Goal: Transaction & Acquisition: Obtain resource

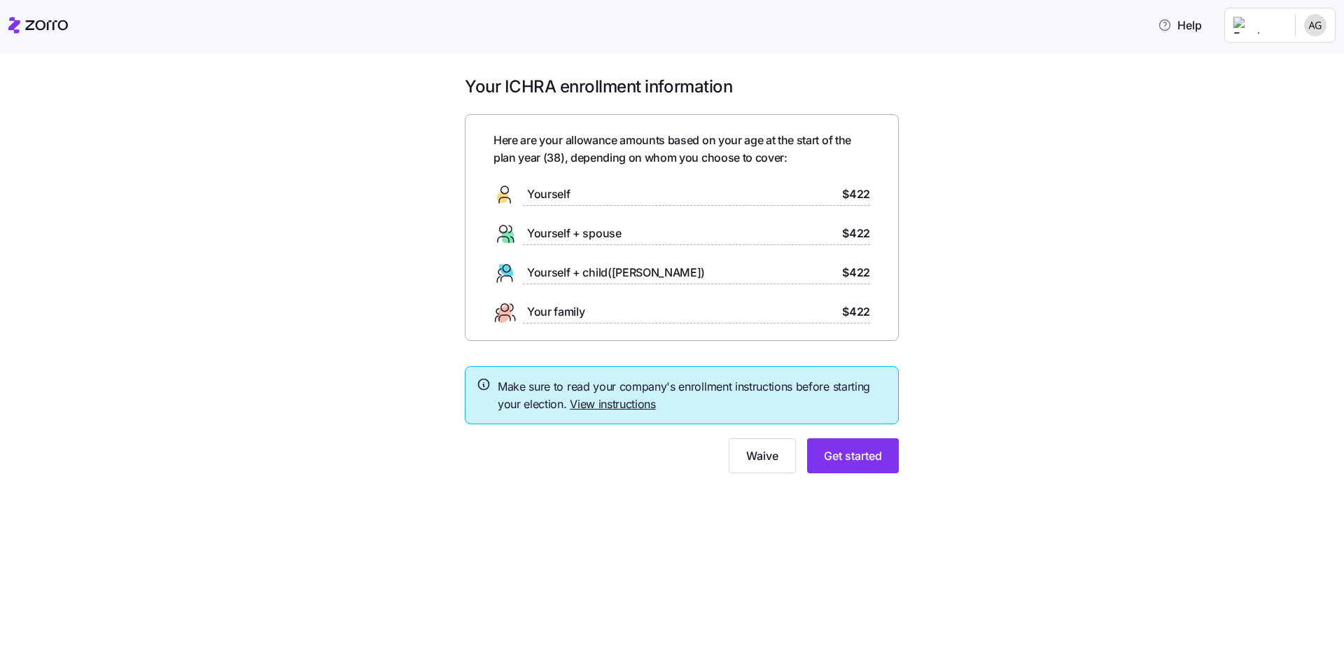
click at [622, 397] on link "View instructions" at bounding box center [613, 404] width 86 height 14
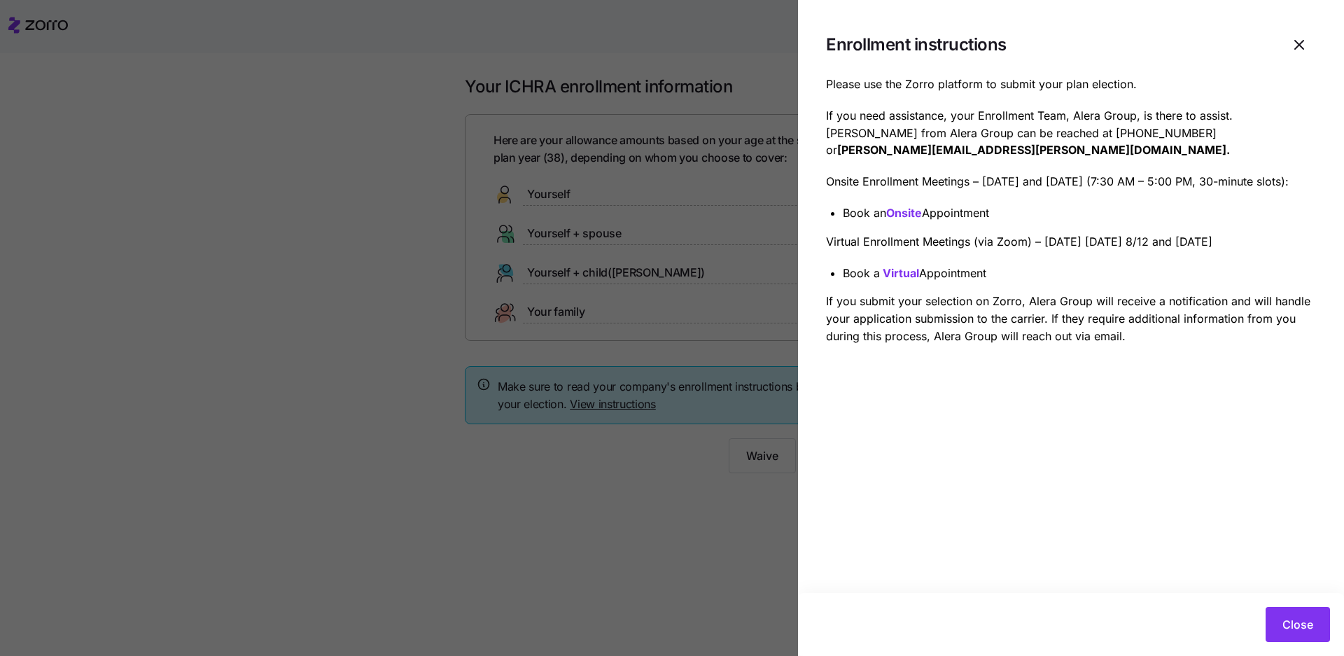
click at [652, 424] on div at bounding box center [672, 328] width 1344 height 656
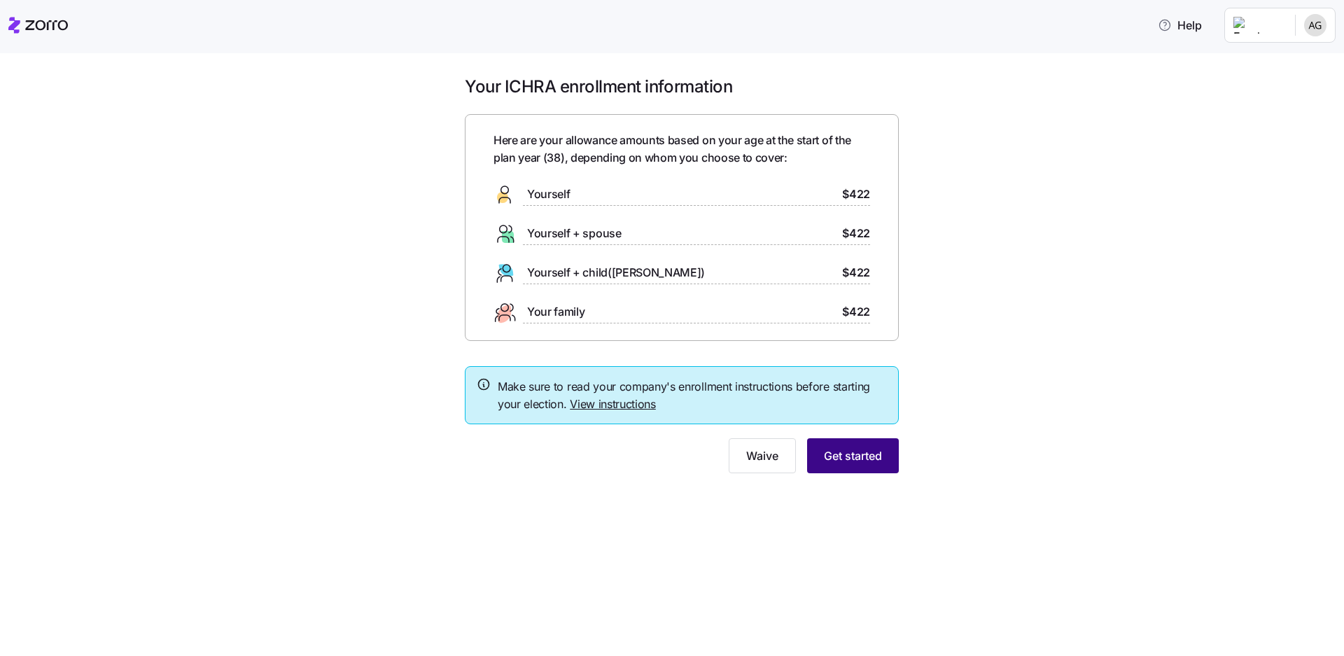
click at [824, 447] on span "Get started" at bounding box center [853, 455] width 58 height 17
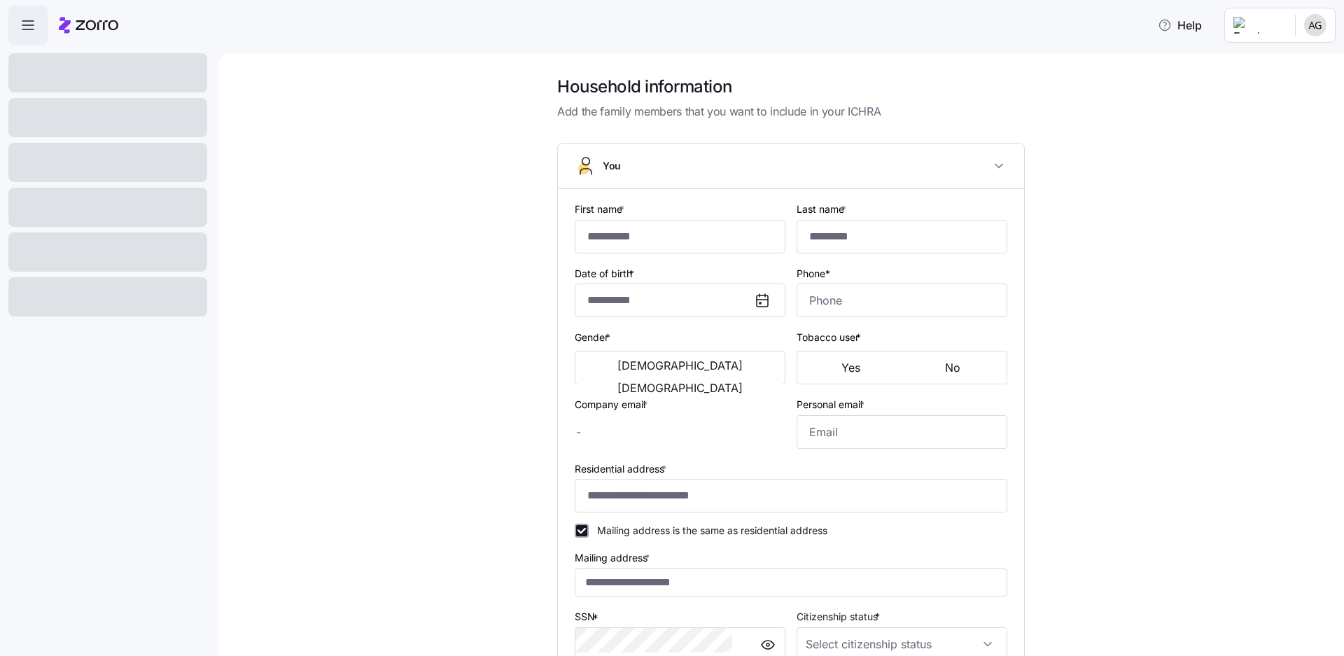
type input "******"
type input "**********"
type input "[EMAIL_ADDRESS][DOMAIN_NAME]"
type input "**********"
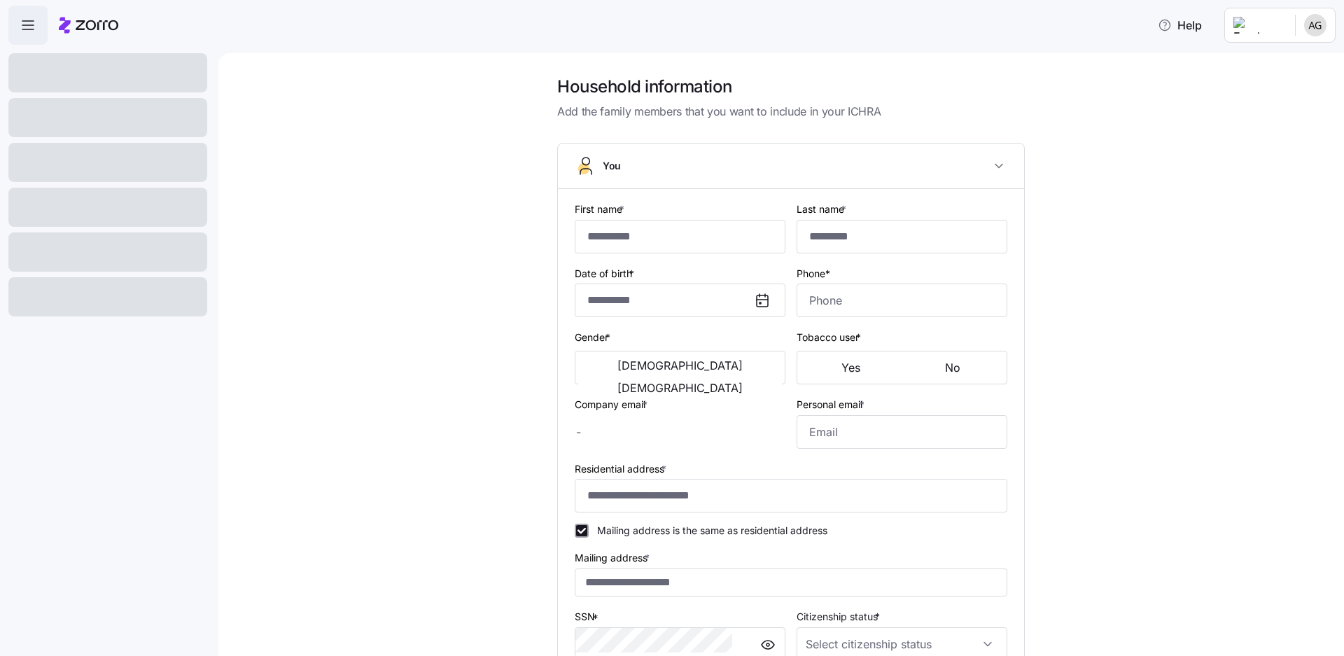
checkbox input "true"
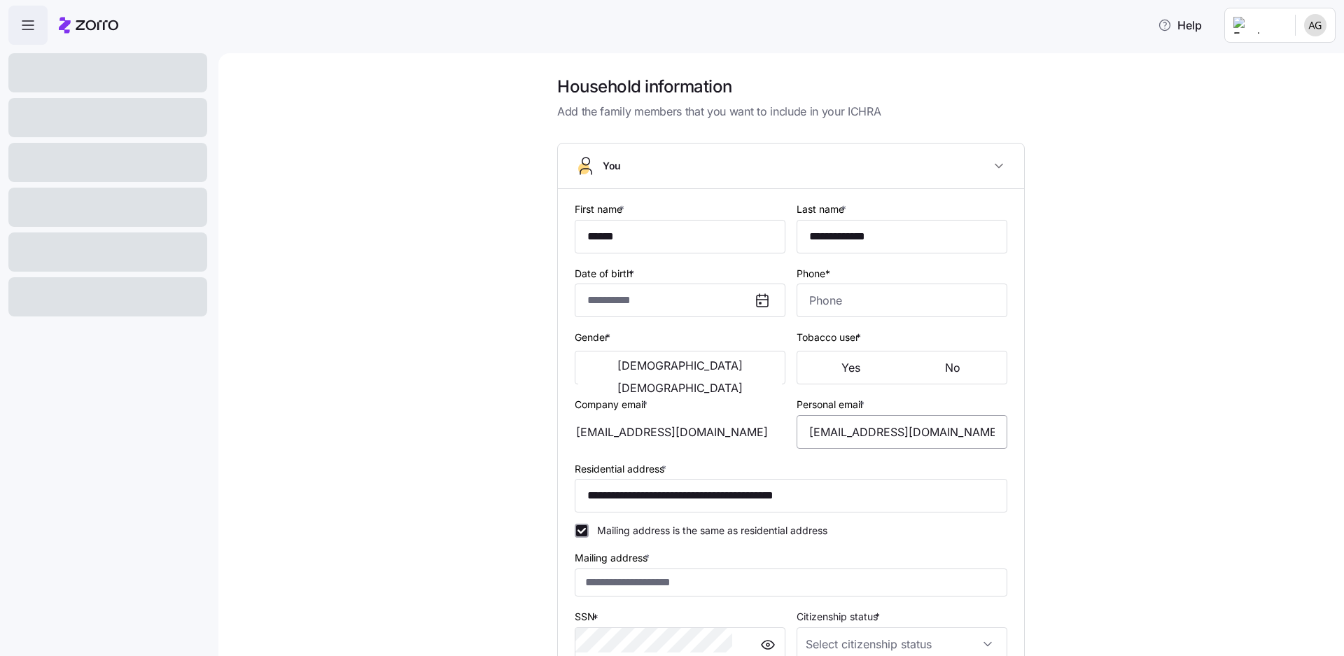
type input "**********"
type input "[PHONE_NUMBER]"
type input "[DEMOGRAPHIC_DATA] citizen"
type input "Married"
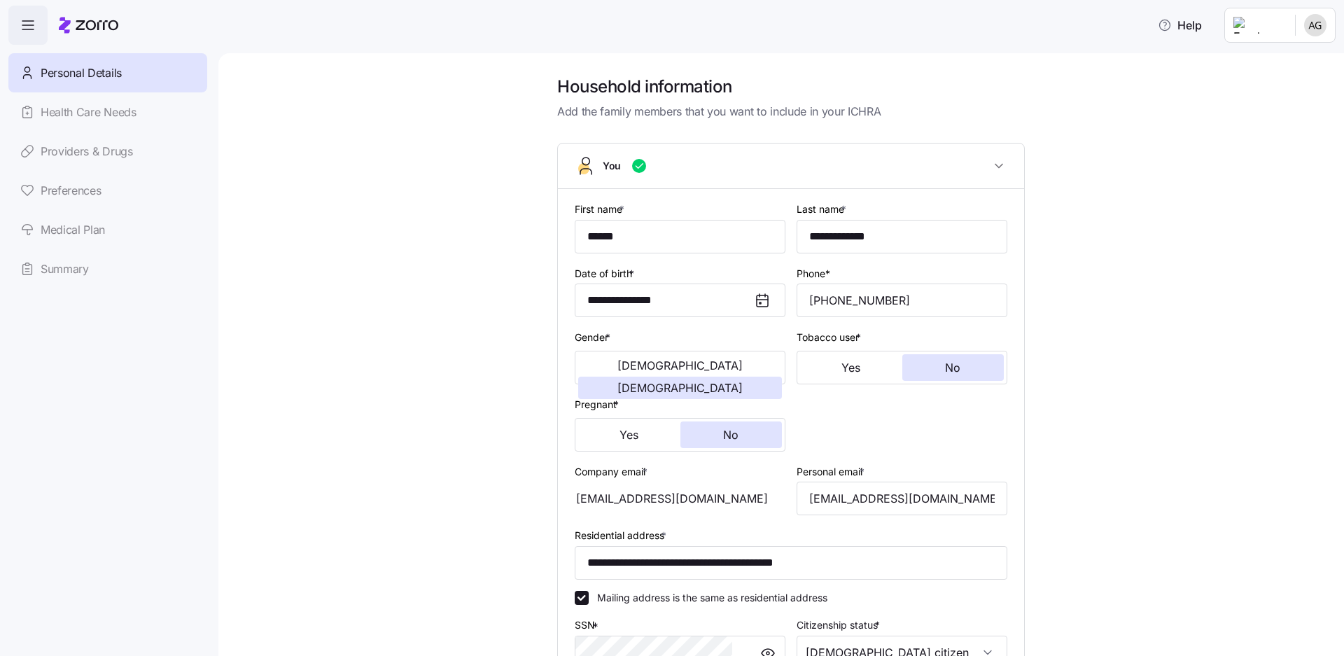
scroll to position [57, 0]
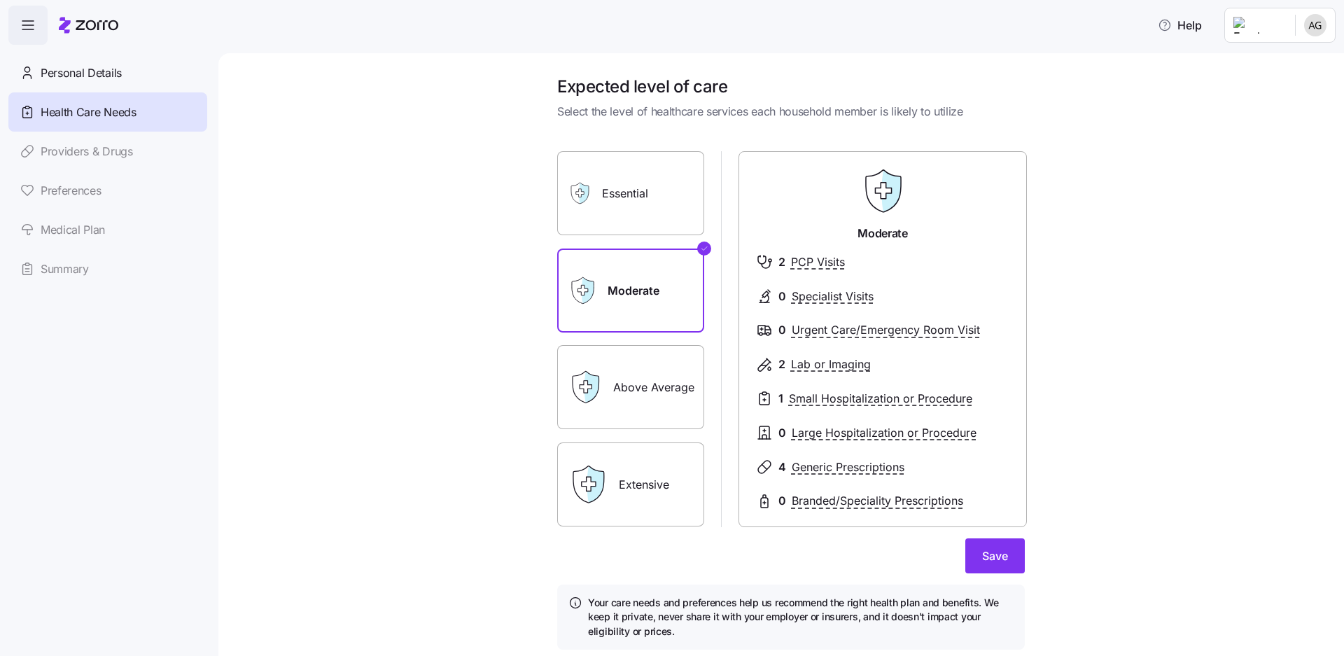
click at [670, 345] on label "Above Average" at bounding box center [630, 387] width 147 height 84
click at [0, 0] on input "Above Average" at bounding box center [0, 0] width 0 height 0
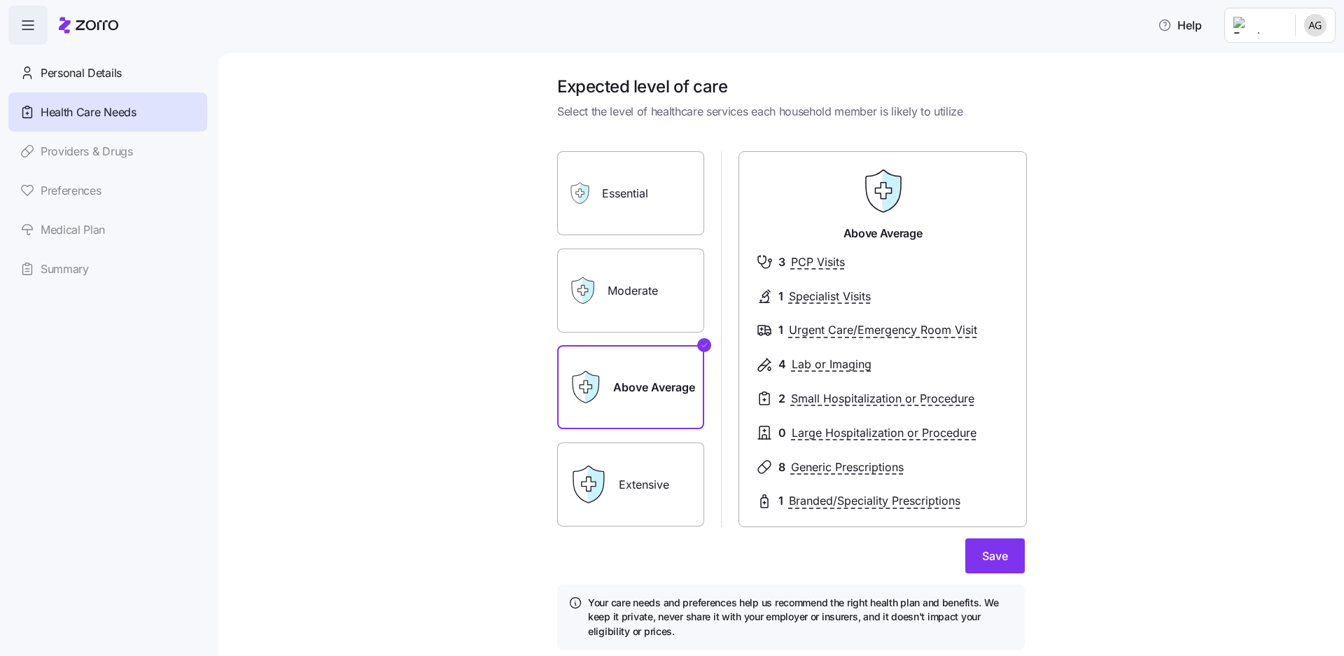
click at [673, 442] on label "Extensive" at bounding box center [630, 484] width 147 height 84
click at [0, 0] on input "Extensive" at bounding box center [0, 0] width 0 height 0
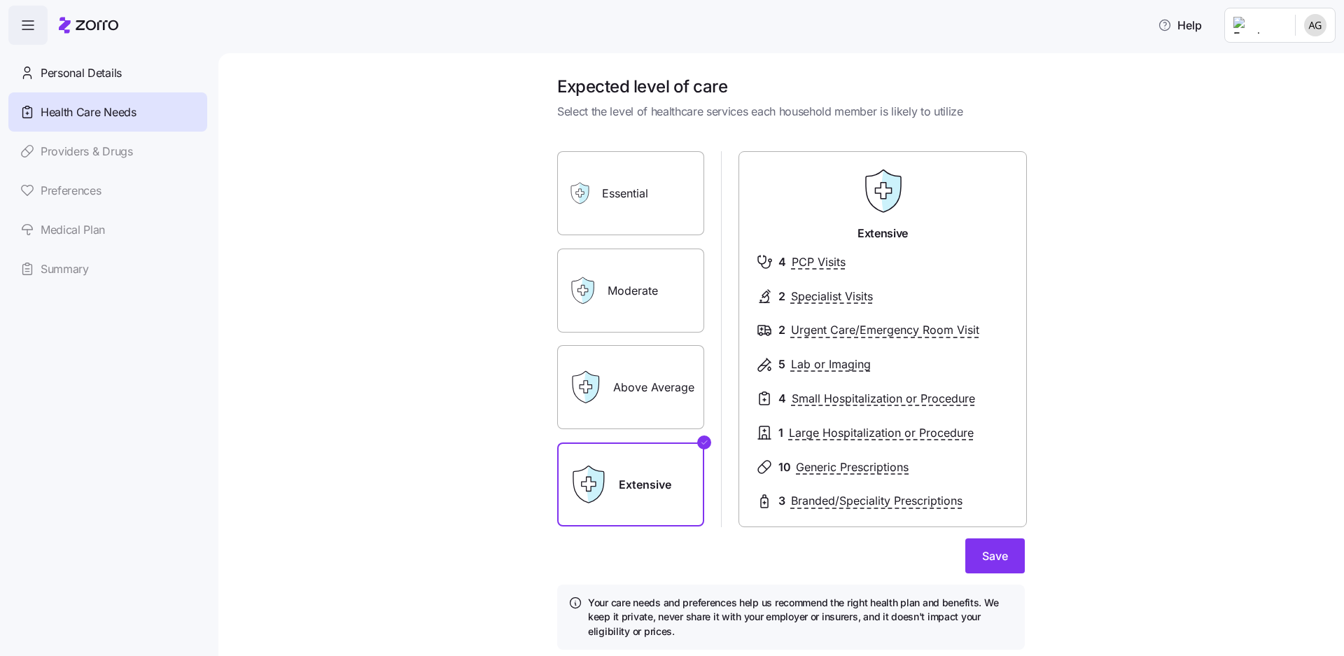
click at [625, 345] on div "Above Average" at bounding box center [630, 387] width 147 height 84
click at [638, 345] on label "Above Average" at bounding box center [630, 387] width 147 height 84
click at [0, 0] on input "Above Average" at bounding box center [0, 0] width 0 height 0
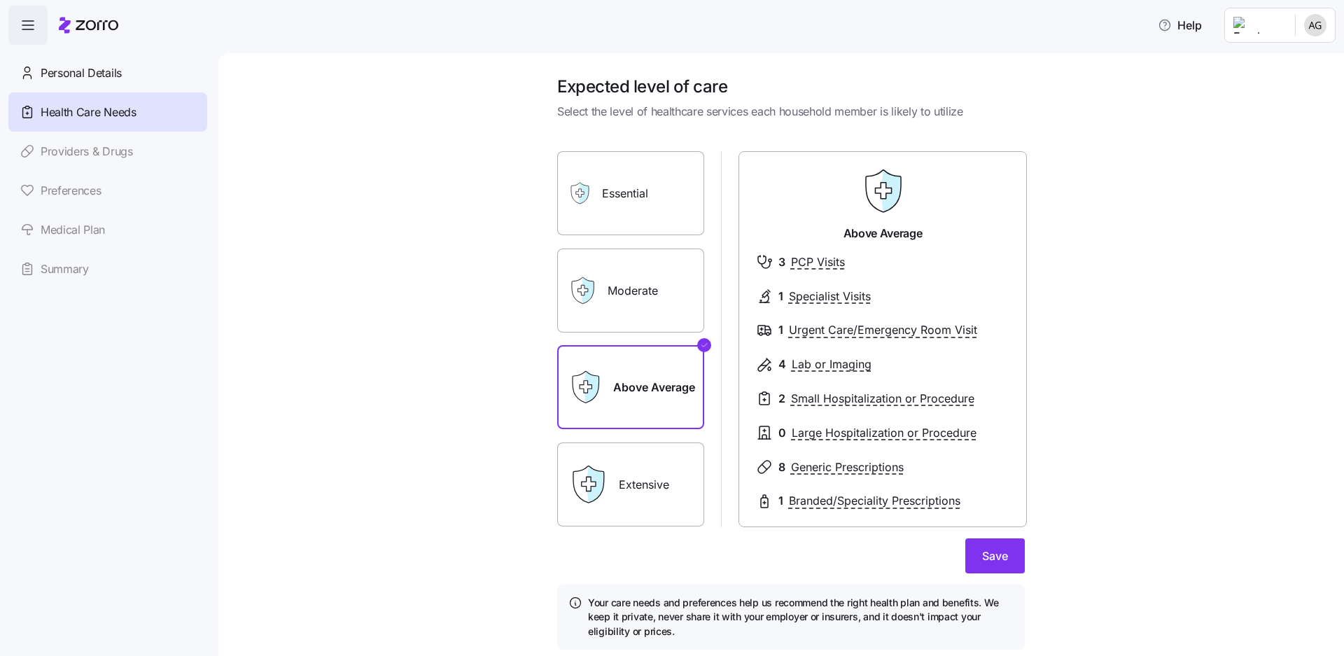
click at [642, 248] on label "Moderate" at bounding box center [630, 290] width 147 height 84
click at [0, 0] on input "Moderate" at bounding box center [0, 0] width 0 height 0
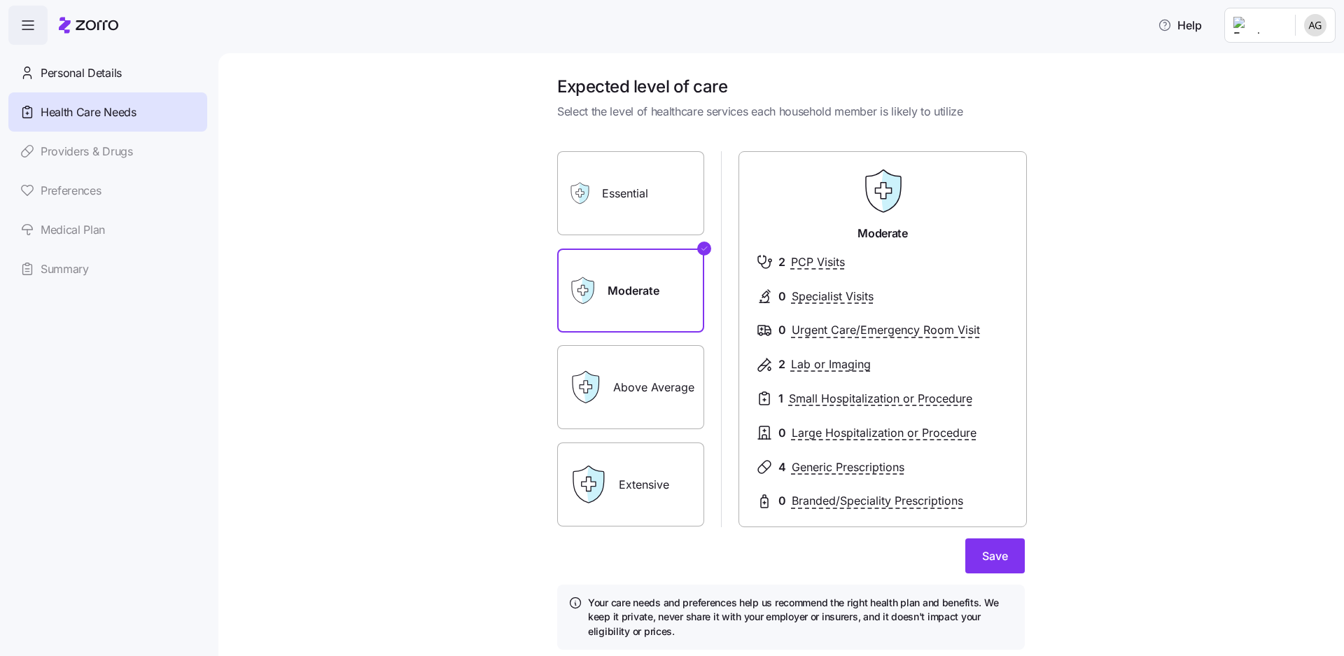
click at [703, 345] on label "Above Average" at bounding box center [630, 387] width 147 height 84
click at [0, 0] on input "Above Average" at bounding box center [0, 0] width 0 height 0
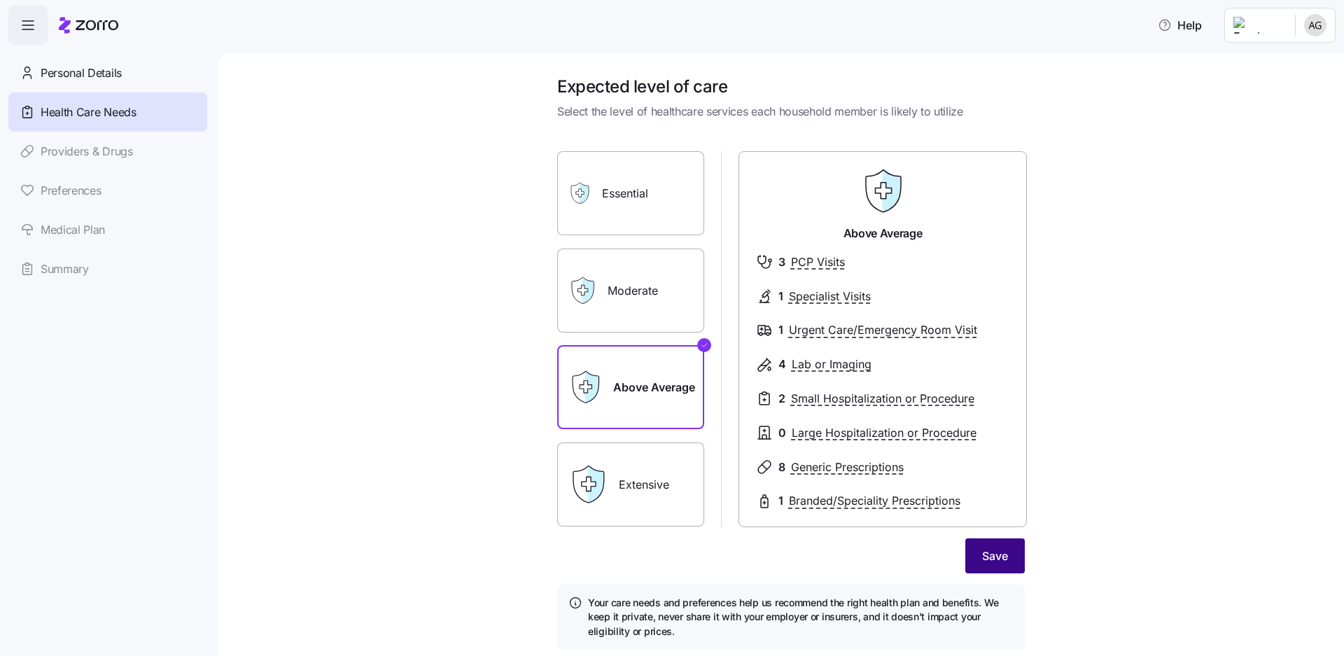
click at [965, 538] on button "Save" at bounding box center [994, 555] width 59 height 35
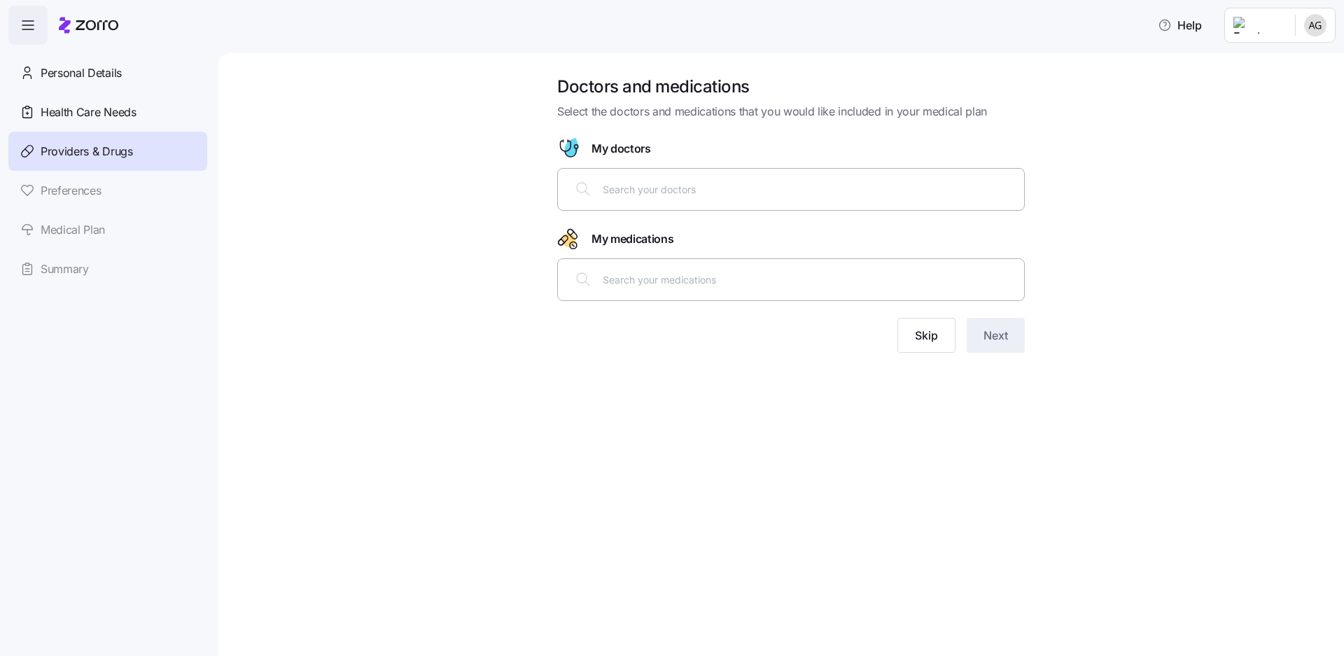
click at [717, 172] on div at bounding box center [790, 189] width 449 height 34
type input "[PERSON_NAME]"
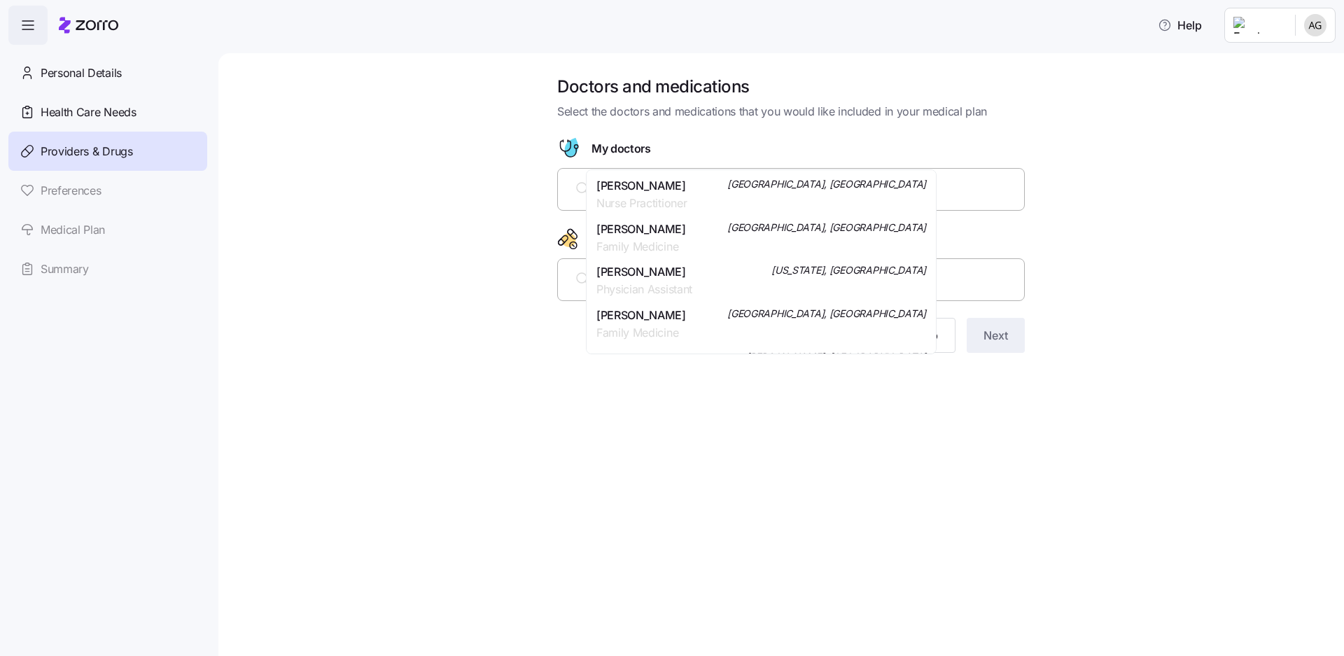
click at [706, 220] on div "[PERSON_NAME] Family Medicine [GEOGRAPHIC_DATA], [GEOGRAPHIC_DATA]" at bounding box center [761, 237] width 330 height 35
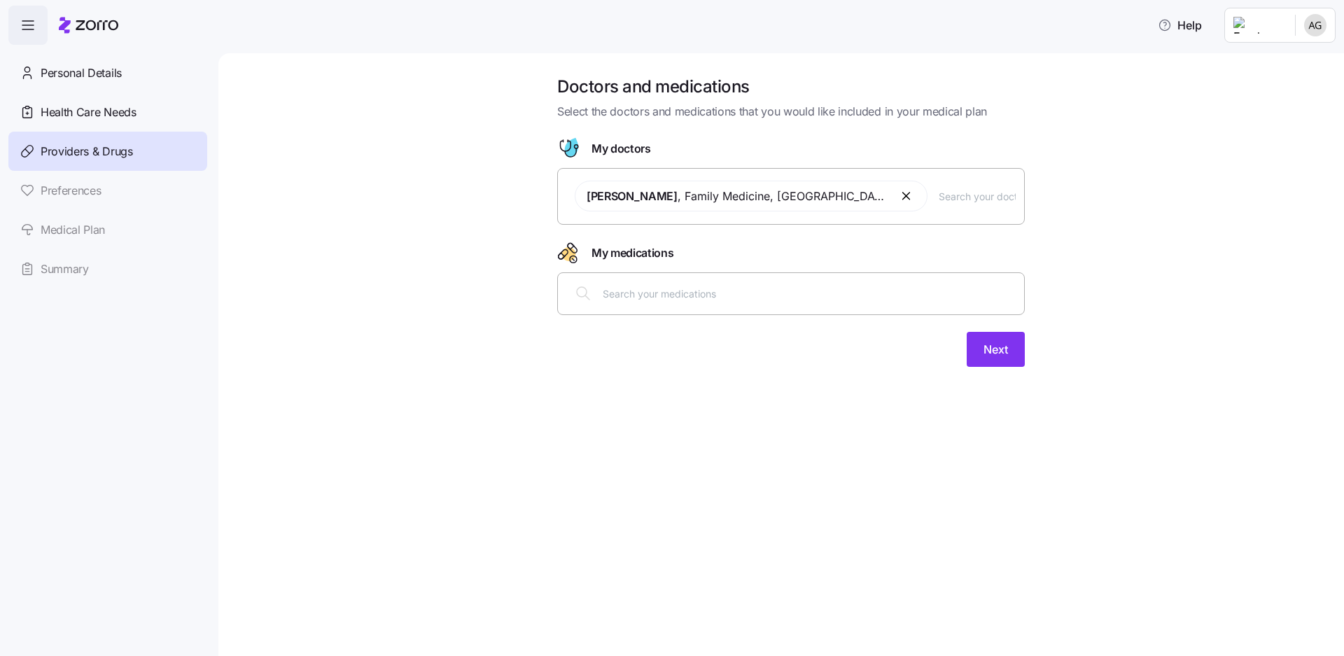
click at [801, 181] on span "[PERSON_NAME] , Family Medicine , [GEOGRAPHIC_DATA], [GEOGRAPHIC_DATA]" at bounding box center [750, 196] width 353 height 31
type input "[PERSON_NAME]"
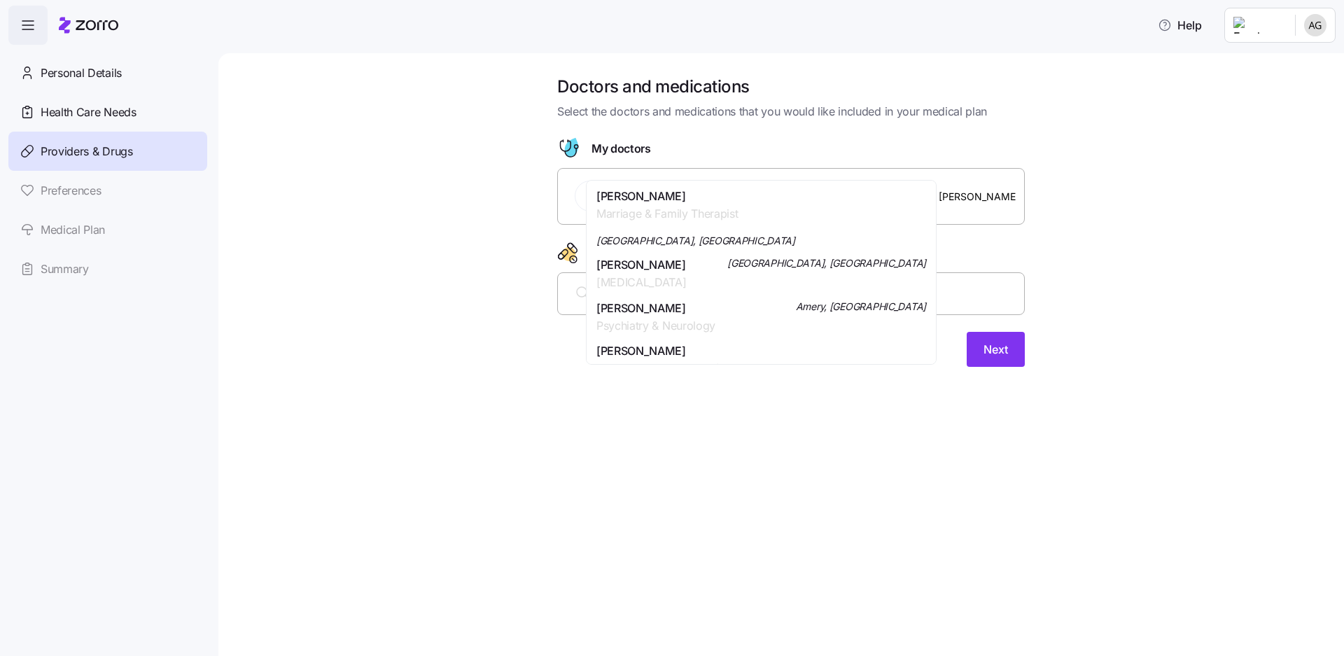
click at [641, 193] on span "[PERSON_NAME]" at bounding box center [666, 196] width 141 height 17
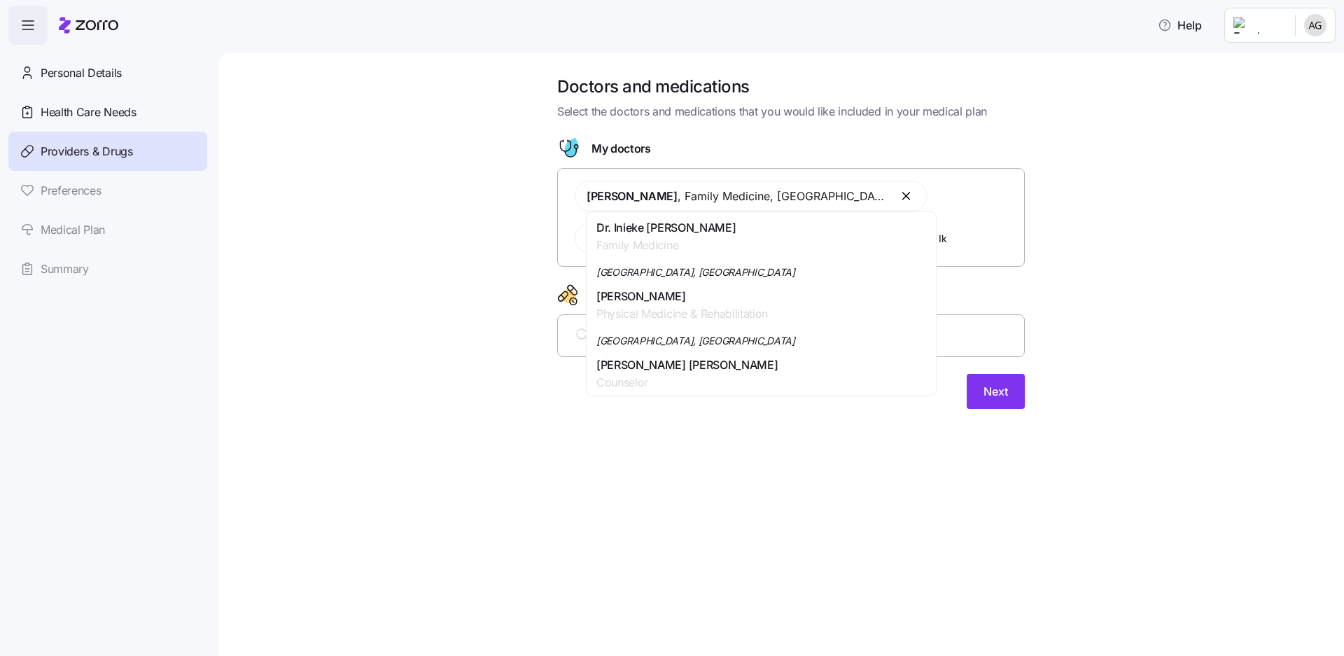
type input "I"
click at [1029, 216] on div "Doctors and medications Select the doctors and medications that you would like …" at bounding box center [791, 251] width 1066 height 350
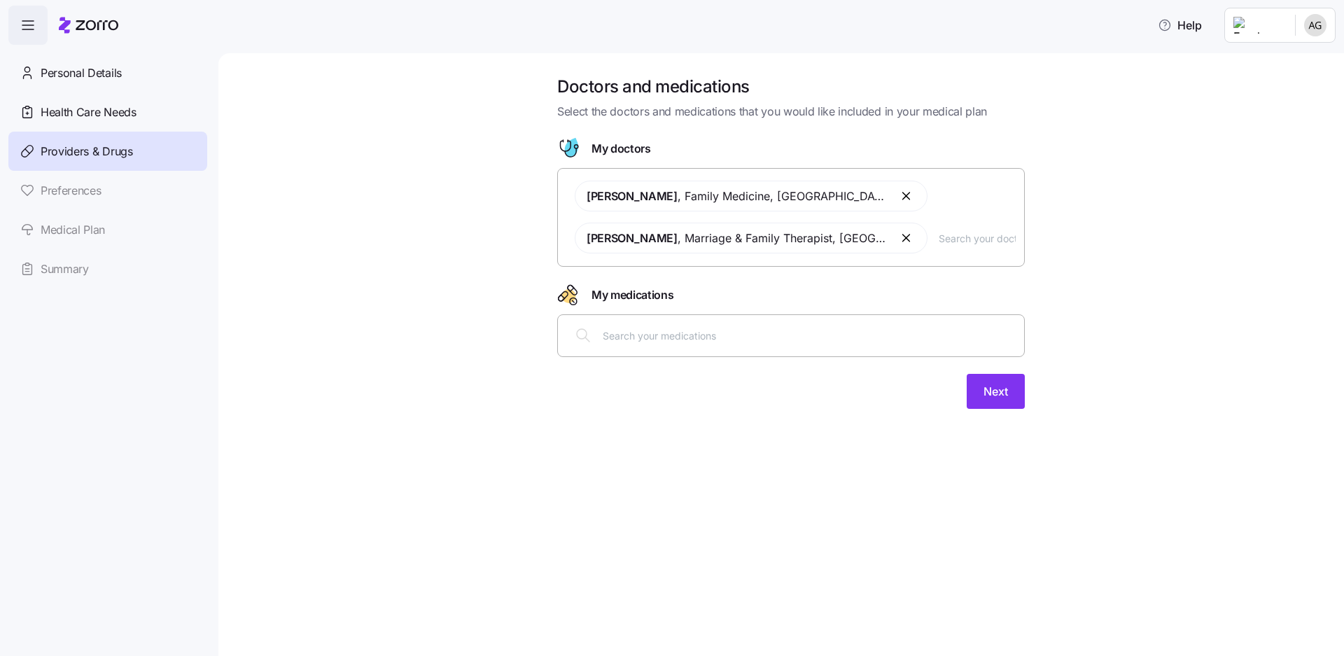
click at [790, 327] on input "text" at bounding box center [808, 334] width 413 height 15
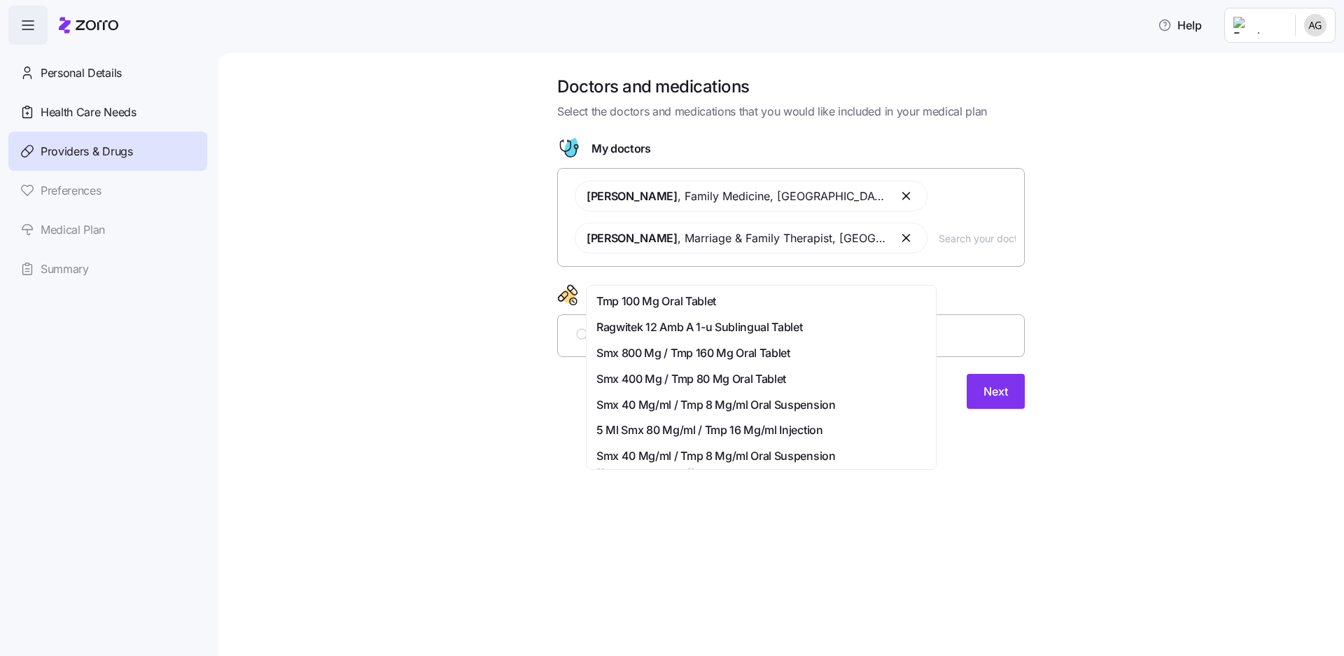
type input "amph"
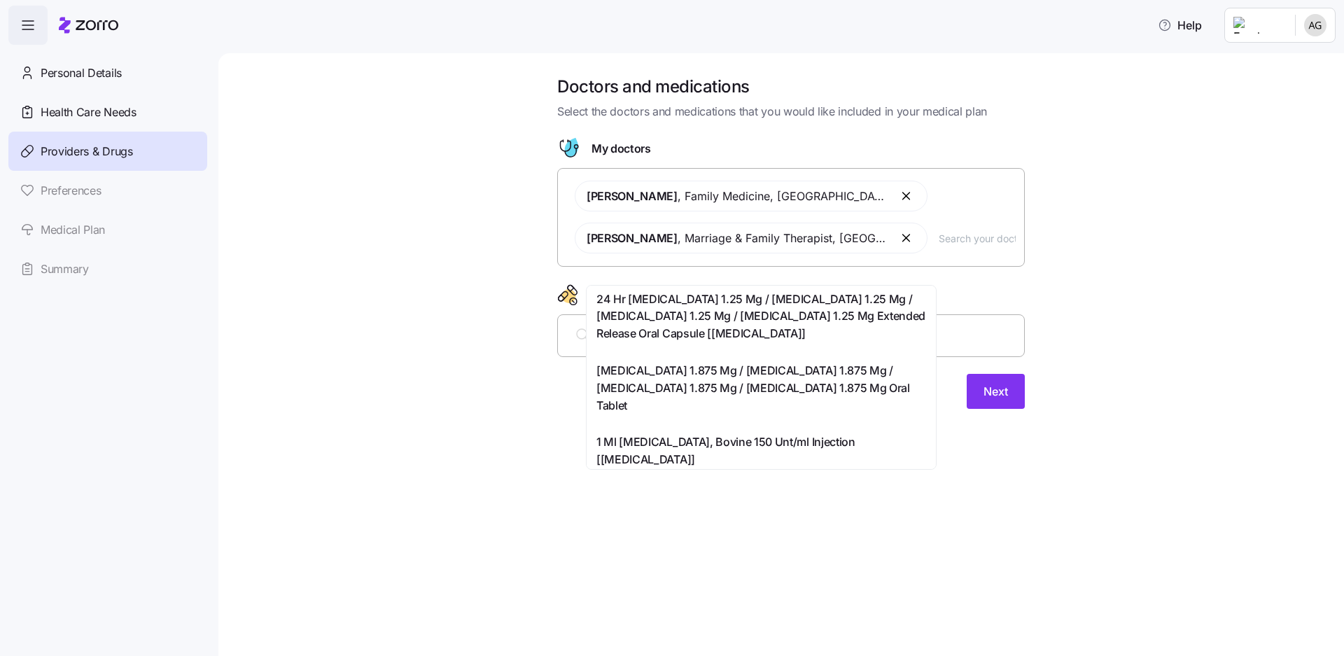
scroll to position [1059, 0]
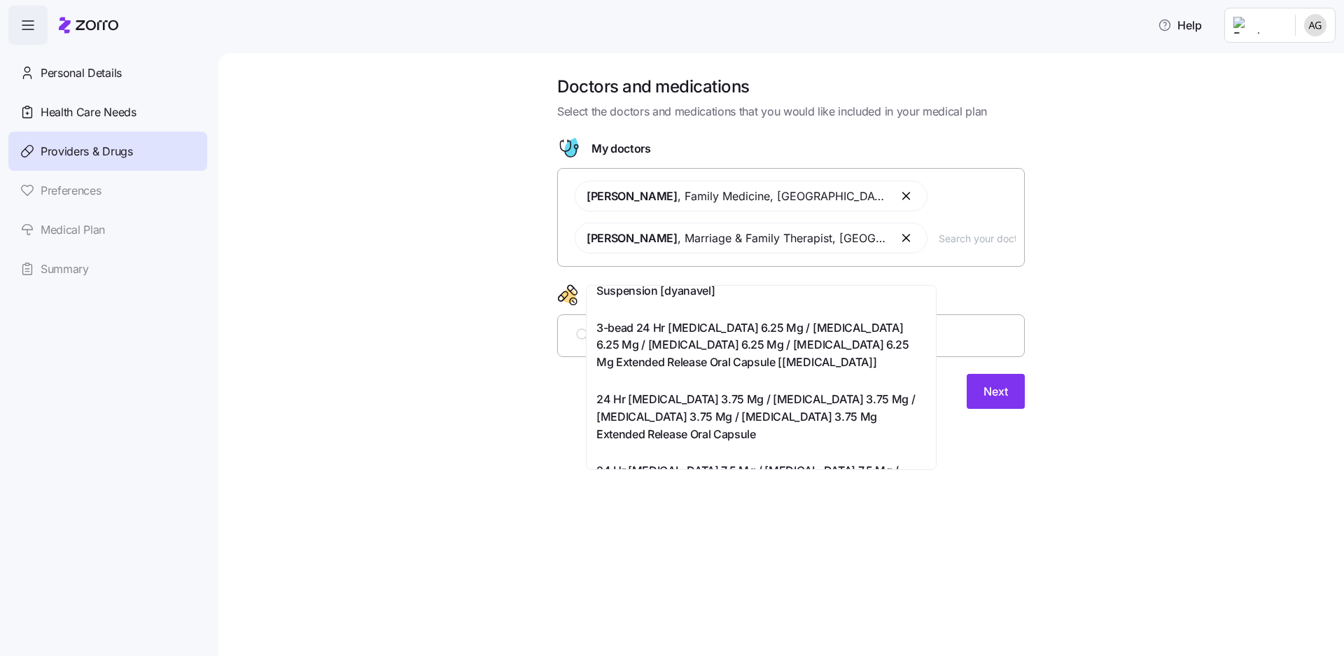
drag, startPoint x: 659, startPoint y: 268, endPoint x: 567, endPoint y: 242, distance: 95.3
click at [567, 242] on div "Doctors and medications Select the doctors and medications that you would like …" at bounding box center [791, 251] width 1066 height 350
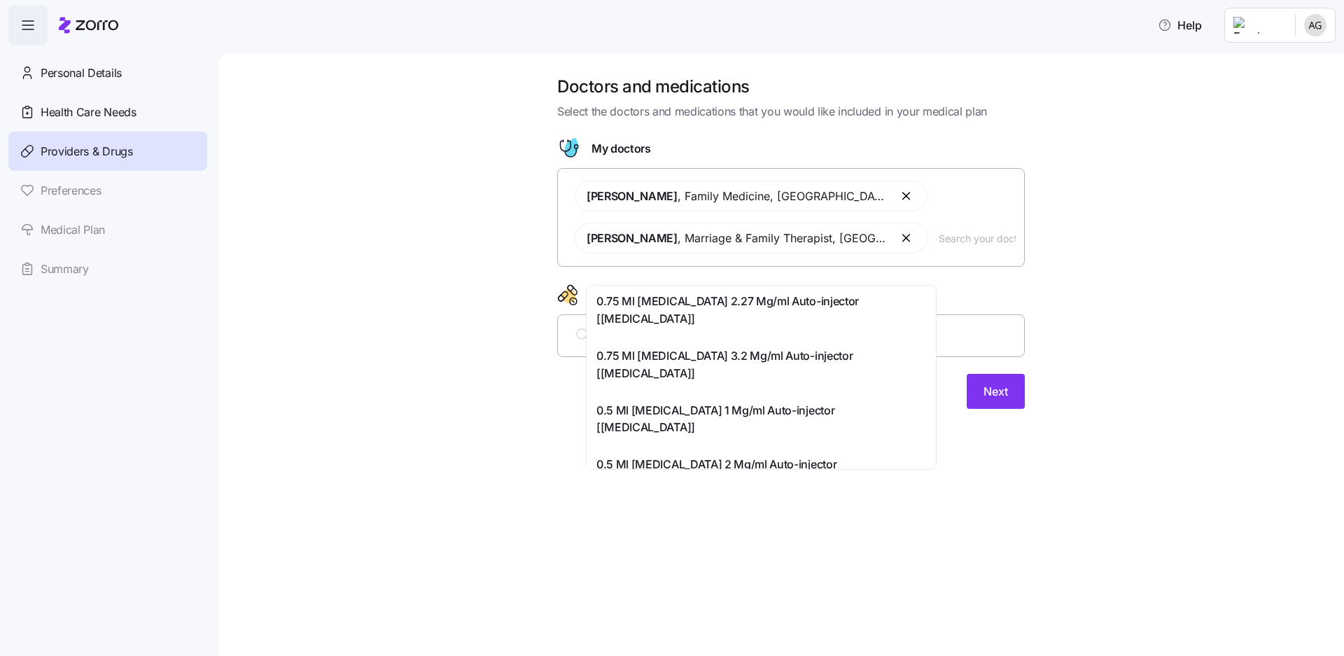
scroll to position [70, 0]
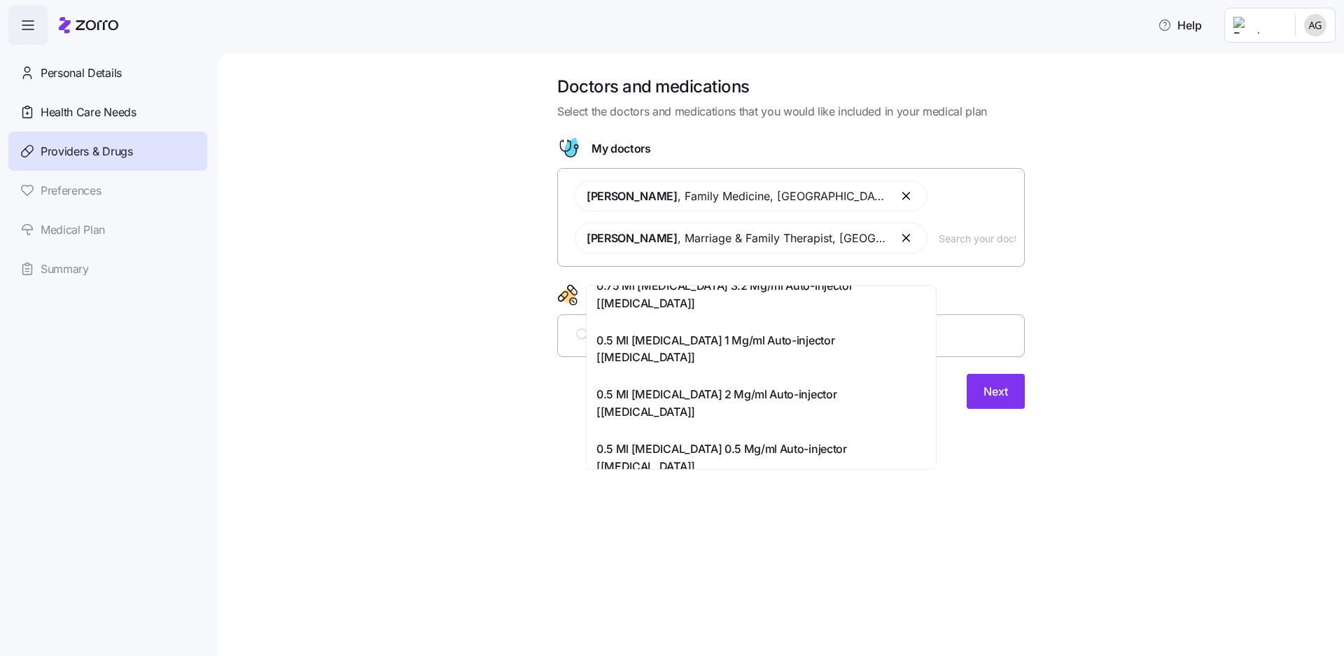
type input "w"
type input "semi"
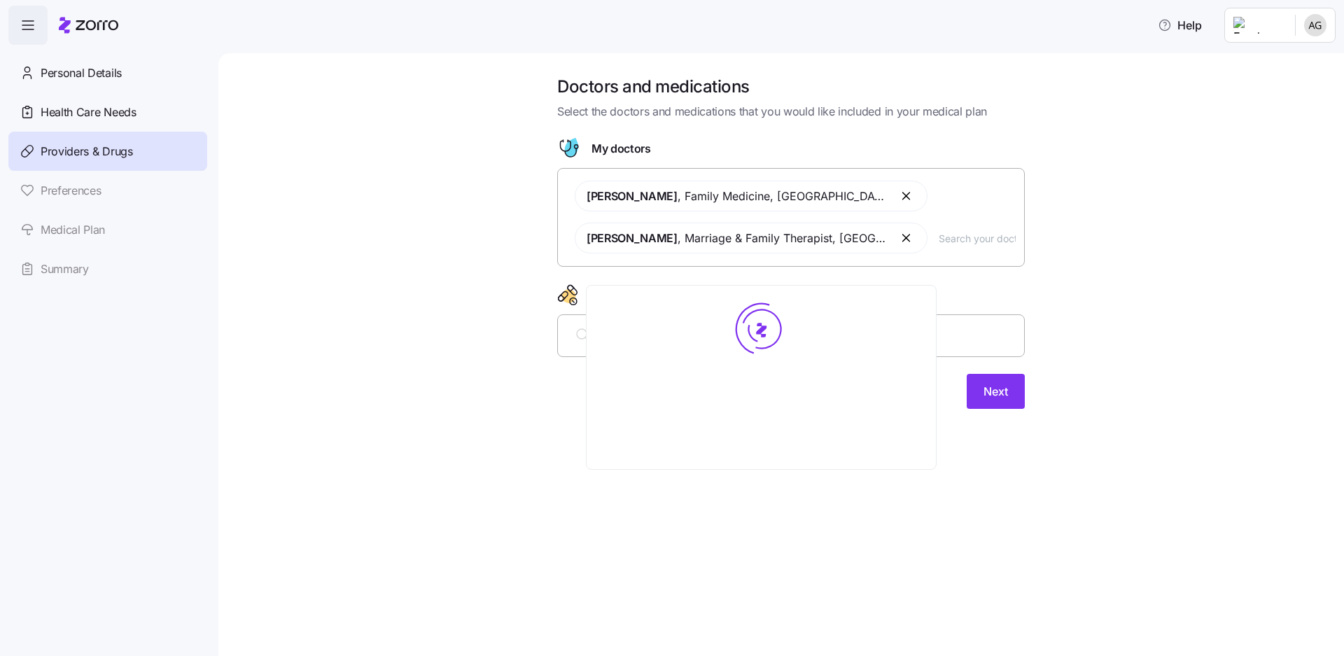
scroll to position [0, 0]
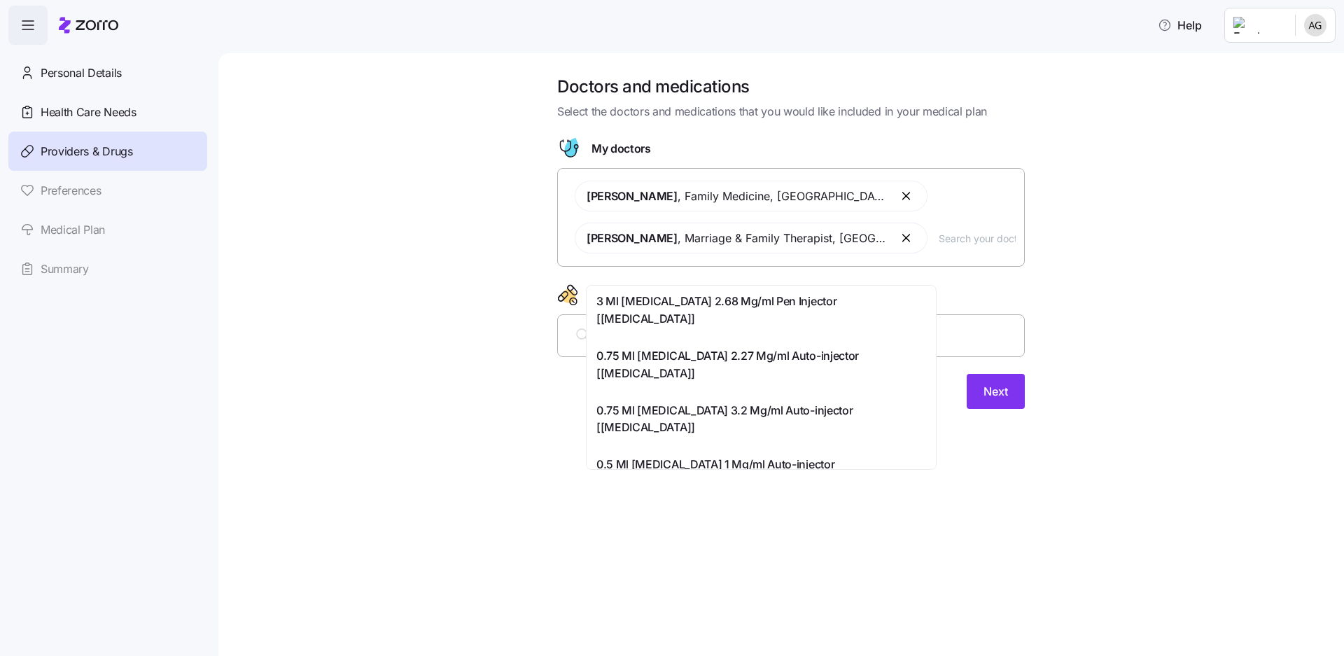
click at [655, 402] on span "0.75 Ml [MEDICAL_DATA] 3.2 Mg/ml Auto-injector [[MEDICAL_DATA]]" at bounding box center [761, 419] width 330 height 35
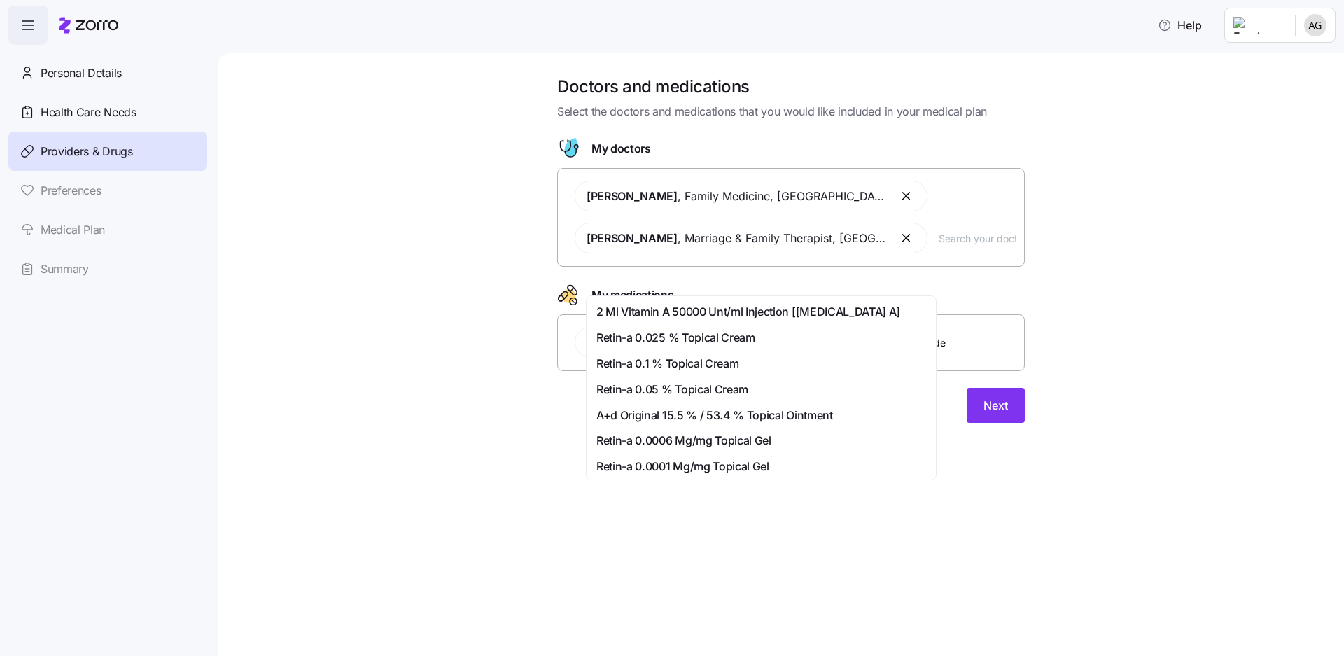
type input "adder"
click at [639, 432] on span "[MEDICAL_DATA] Mg Oral Tablet" at bounding box center [679, 440] width 167 height 17
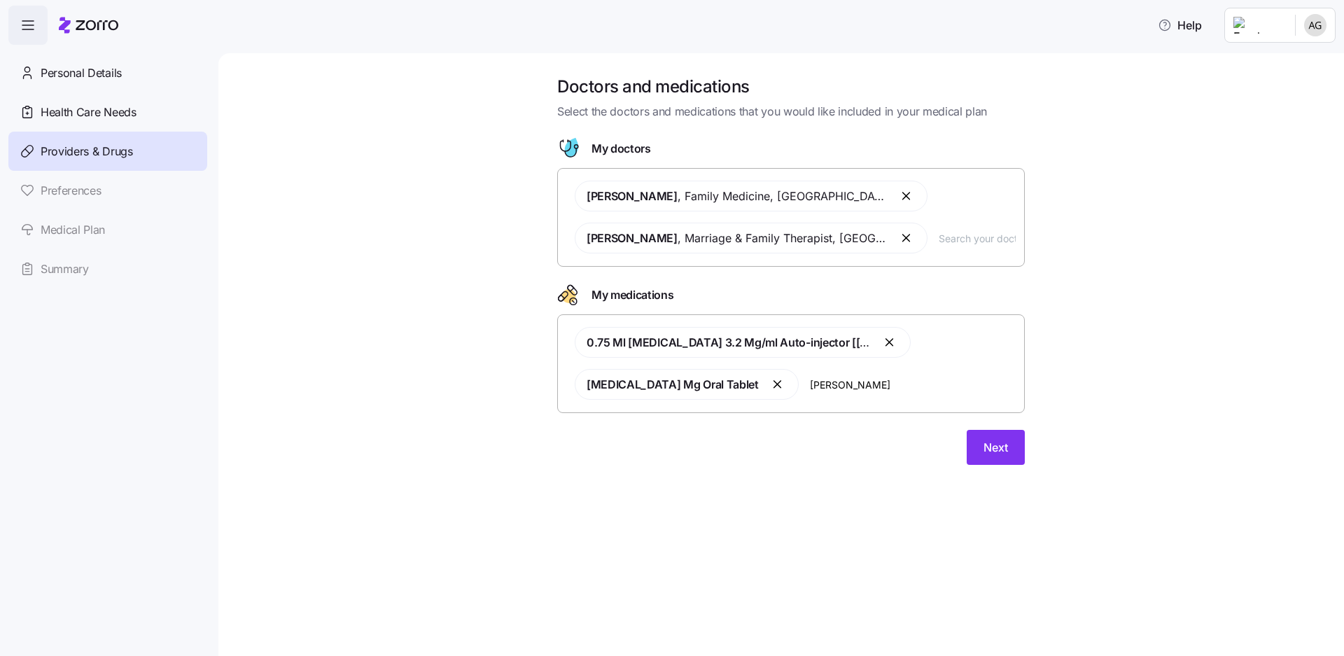
type input "[MEDICAL_DATA]"
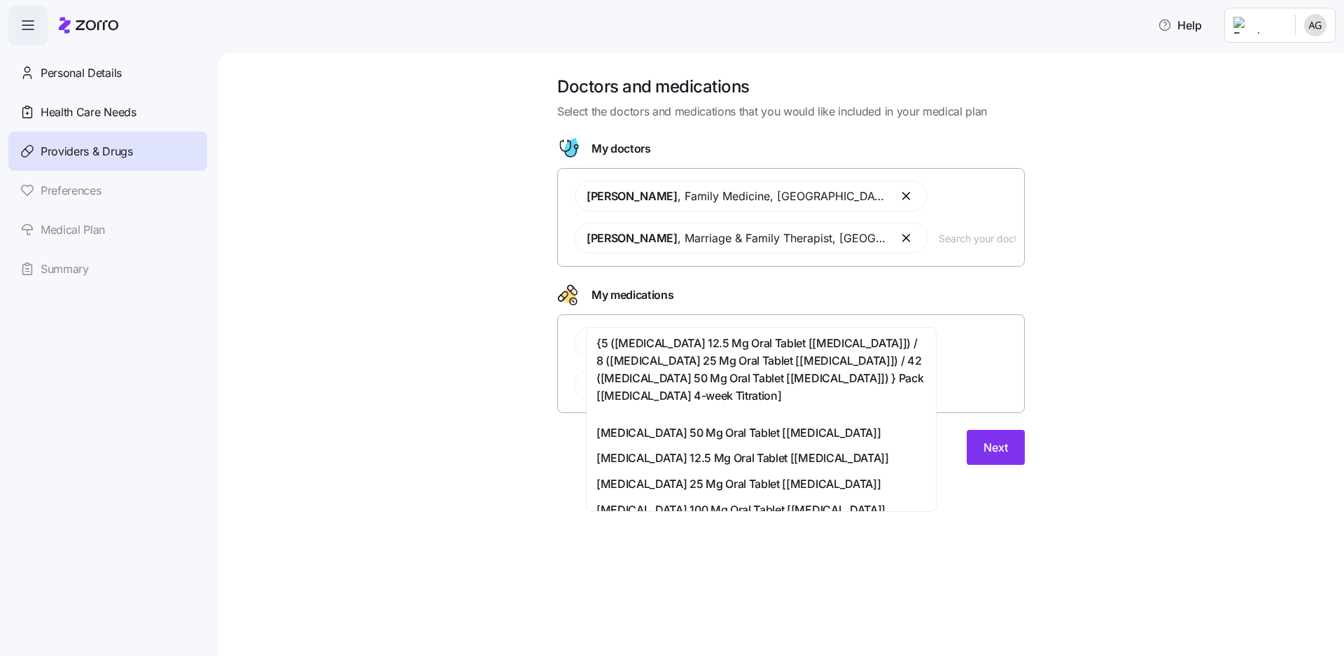
scroll to position [70, 0]
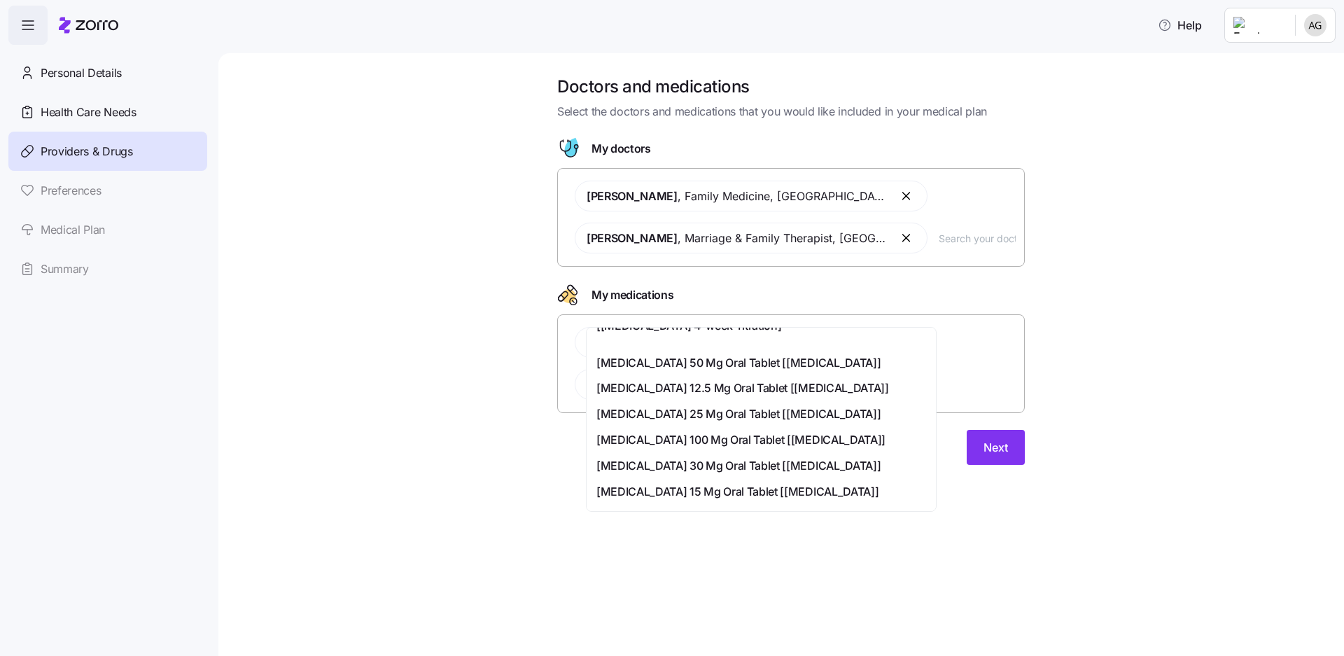
click at [773, 431] on span "[MEDICAL_DATA] 100 Mg Oral Tablet [[MEDICAL_DATA]]" at bounding box center [740, 439] width 289 height 17
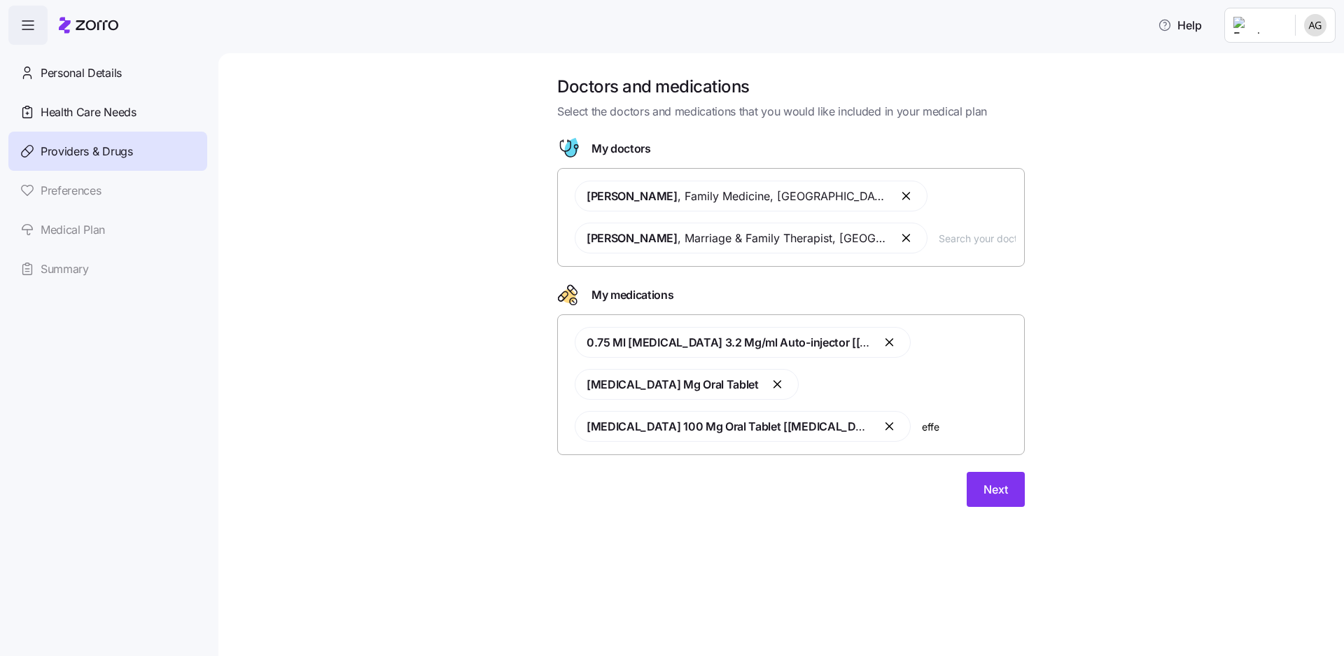
type input "effex"
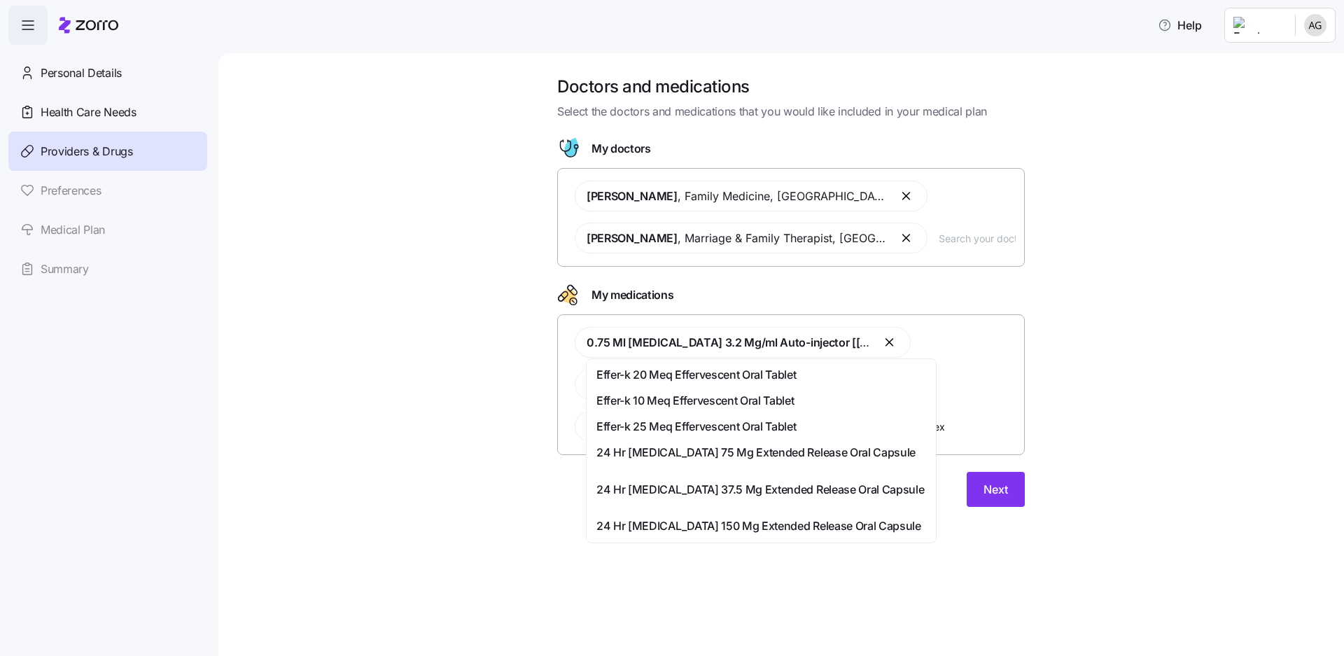
click at [734, 517] on span "24 Hr [MEDICAL_DATA] 150 Mg Extended Release Oral Capsule" at bounding box center [758, 525] width 325 height 17
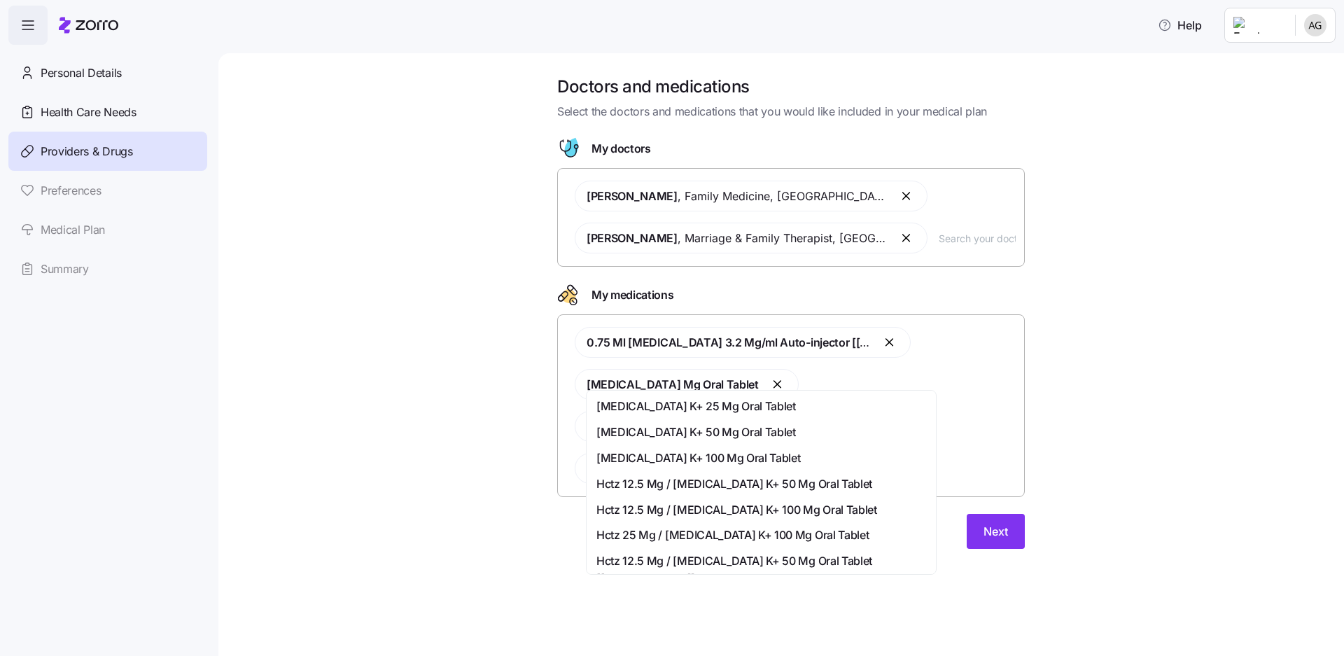
type input "l"
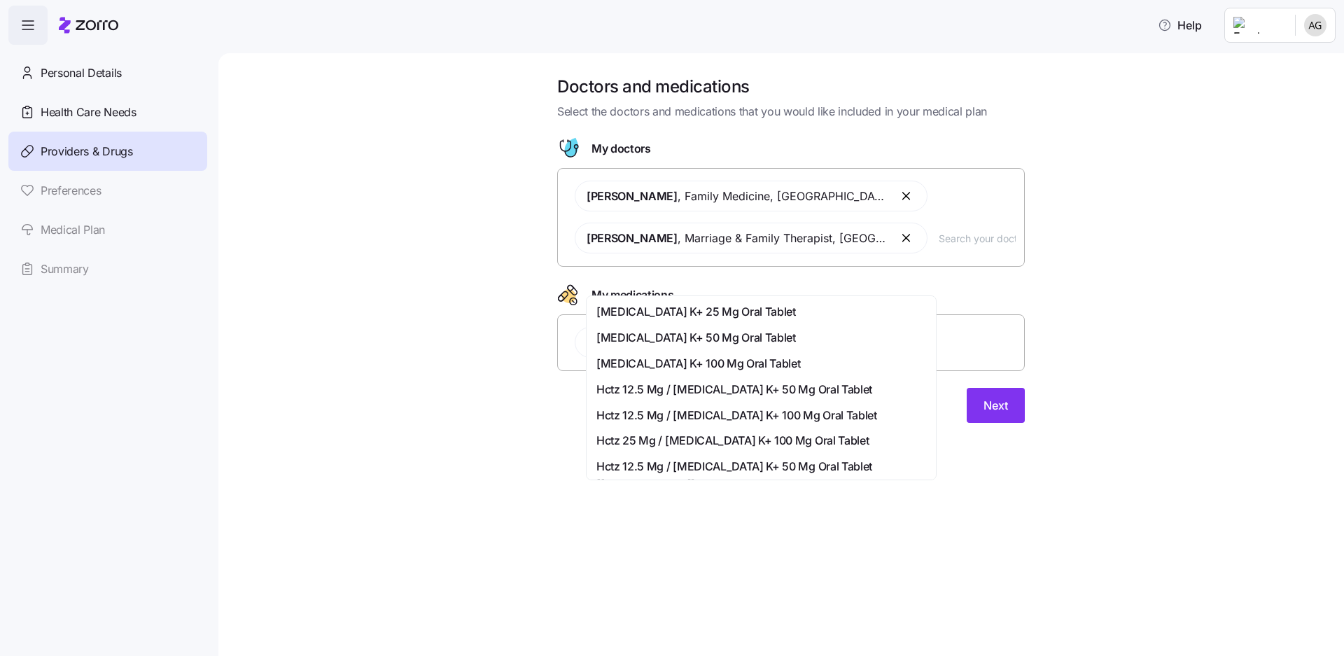
type input "coz"
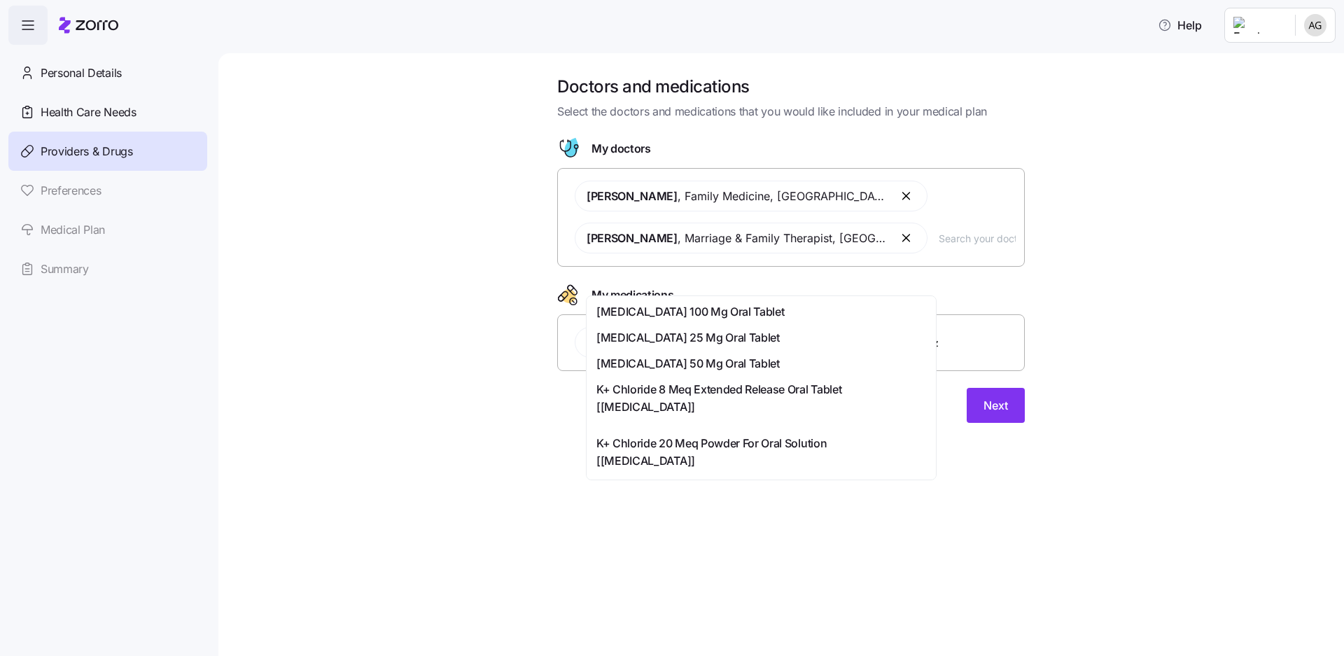
click at [686, 355] on span "[MEDICAL_DATA] 50 Mg Oral Tablet" at bounding box center [687, 363] width 183 height 17
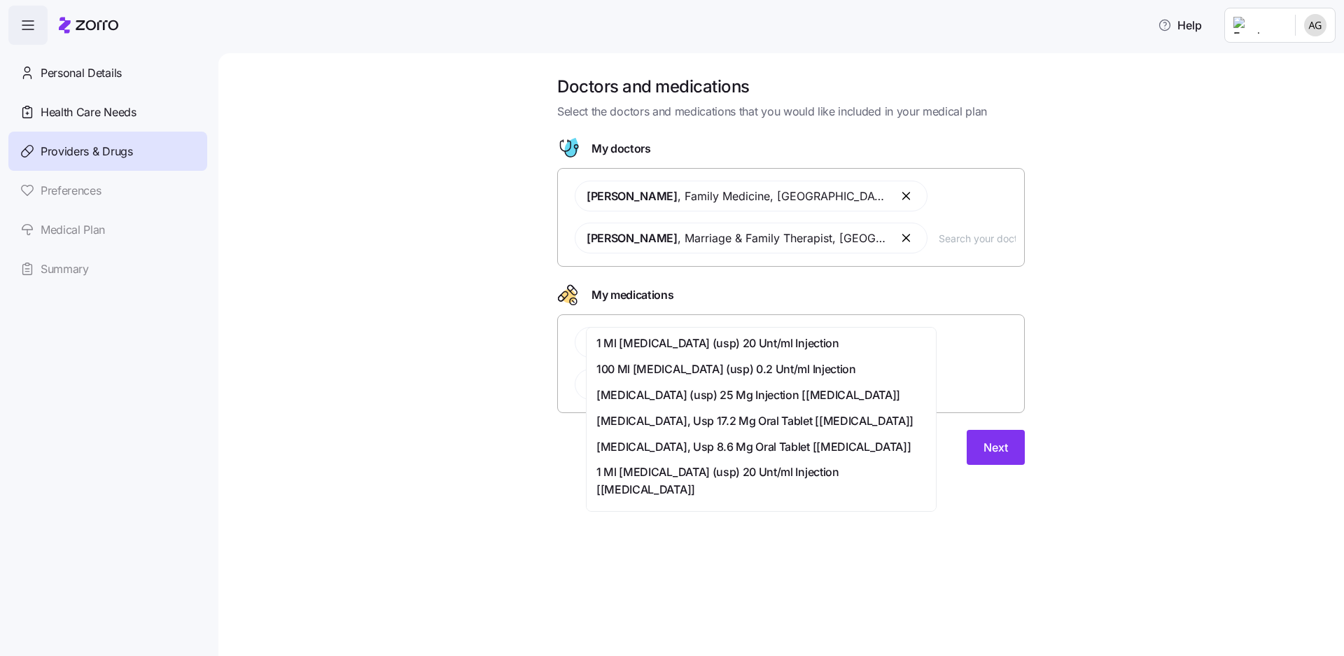
type input "buspr"
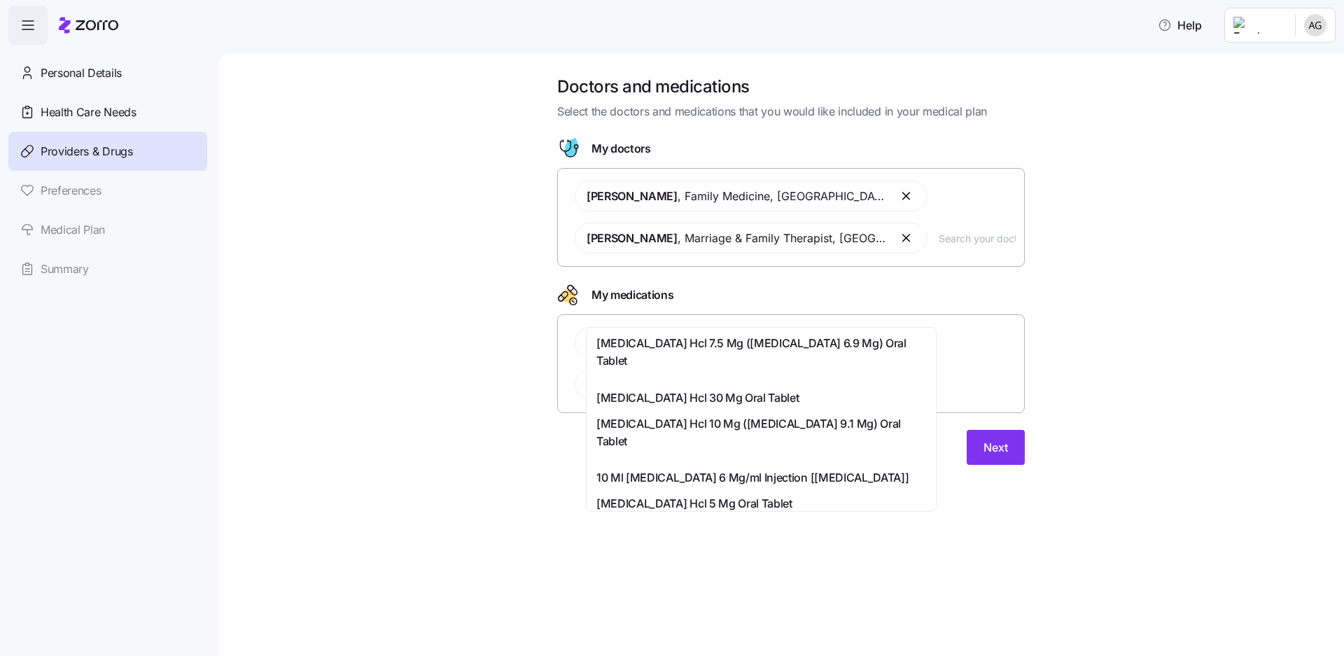
click at [765, 389] on div "[MEDICAL_DATA] Hcl 30 Mg Oral Tablet" at bounding box center [761, 397] width 330 height 17
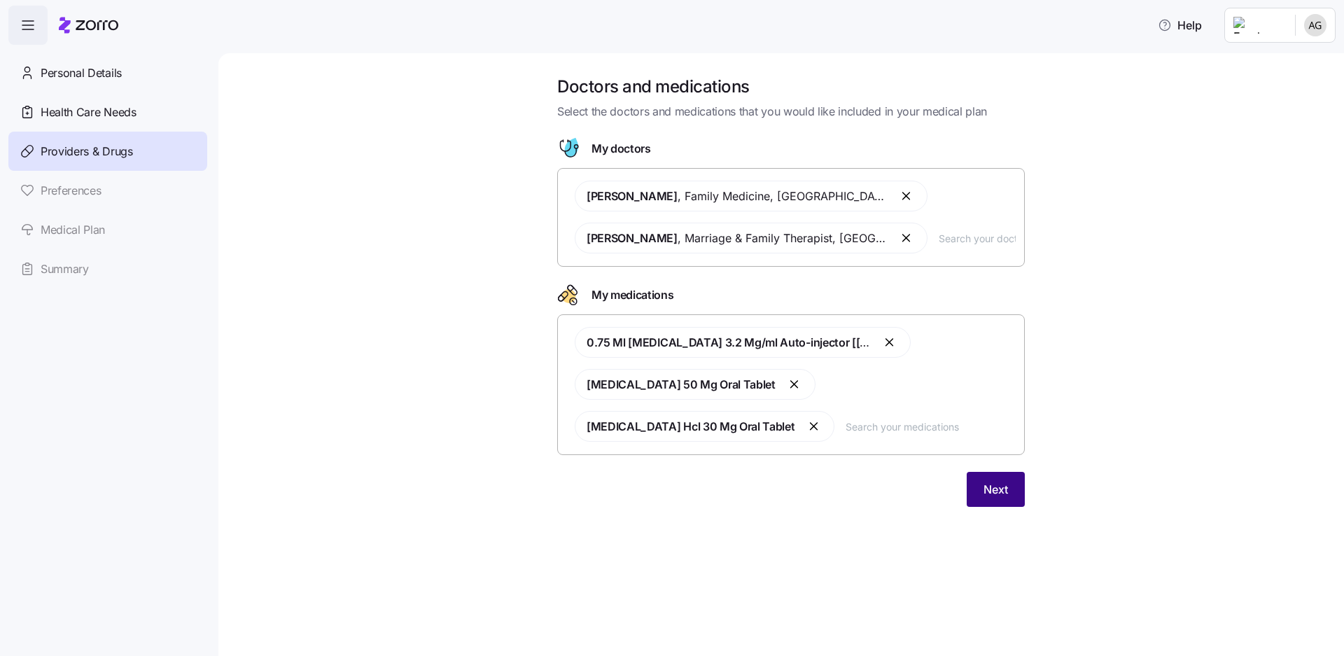
click at [966, 472] on button "Next" at bounding box center [995, 489] width 58 height 35
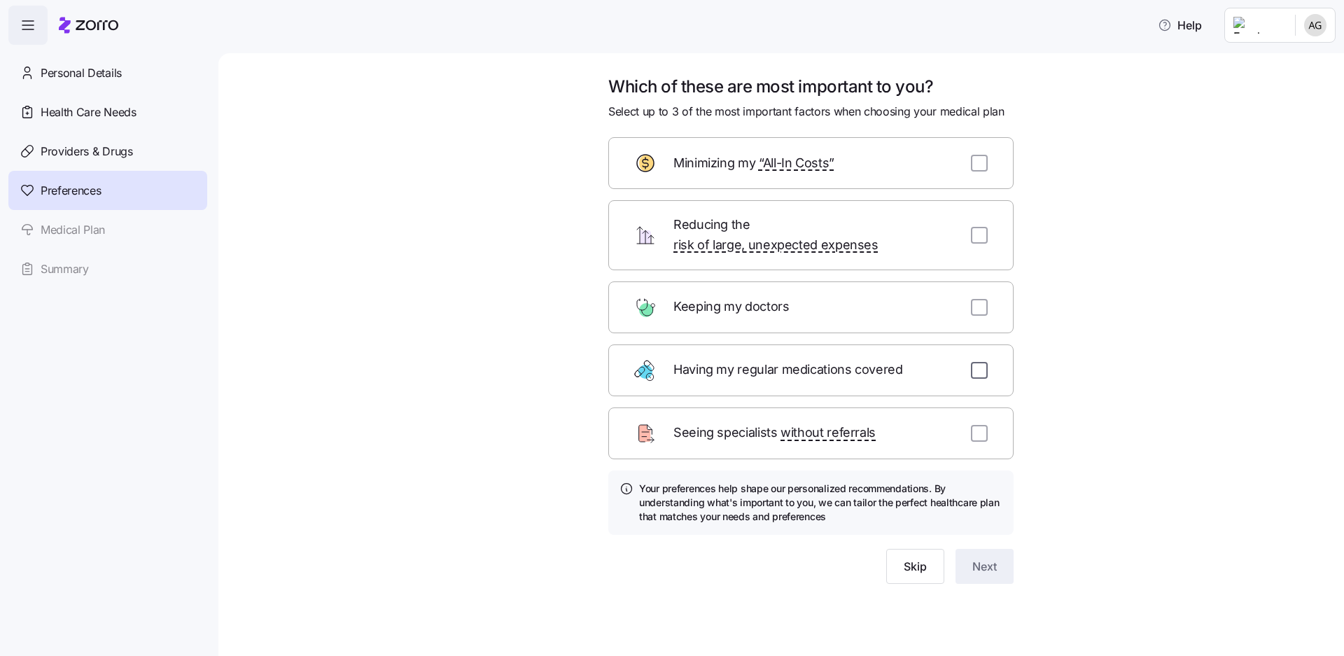
click at [971, 362] on input "checkbox" at bounding box center [979, 370] width 17 height 17
checkbox input "true"
click at [971, 299] on input "checkbox" at bounding box center [979, 307] width 17 height 17
checkbox input "false"
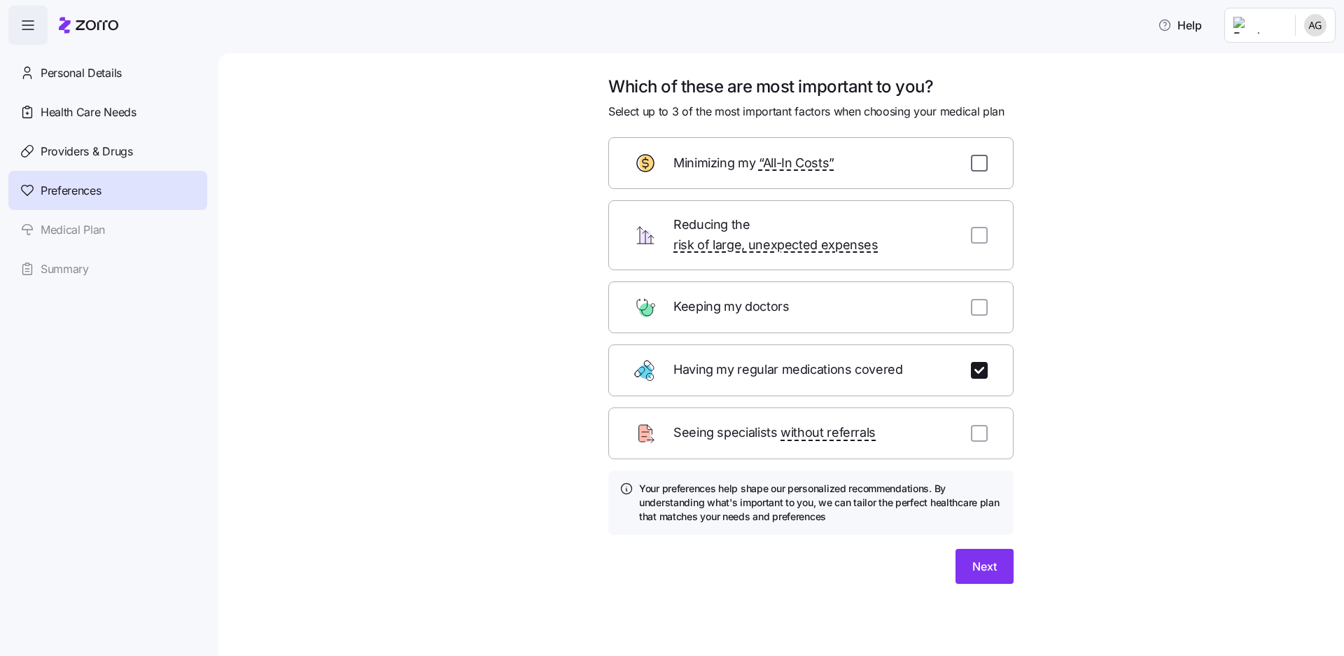
click at [971, 155] on input "checkbox" at bounding box center [979, 163] width 17 height 17
checkbox input "true"
click at [971, 227] on input "checkbox" at bounding box center [979, 235] width 17 height 17
checkbox input "true"
click at [972, 558] on span "Next" at bounding box center [984, 566] width 24 height 17
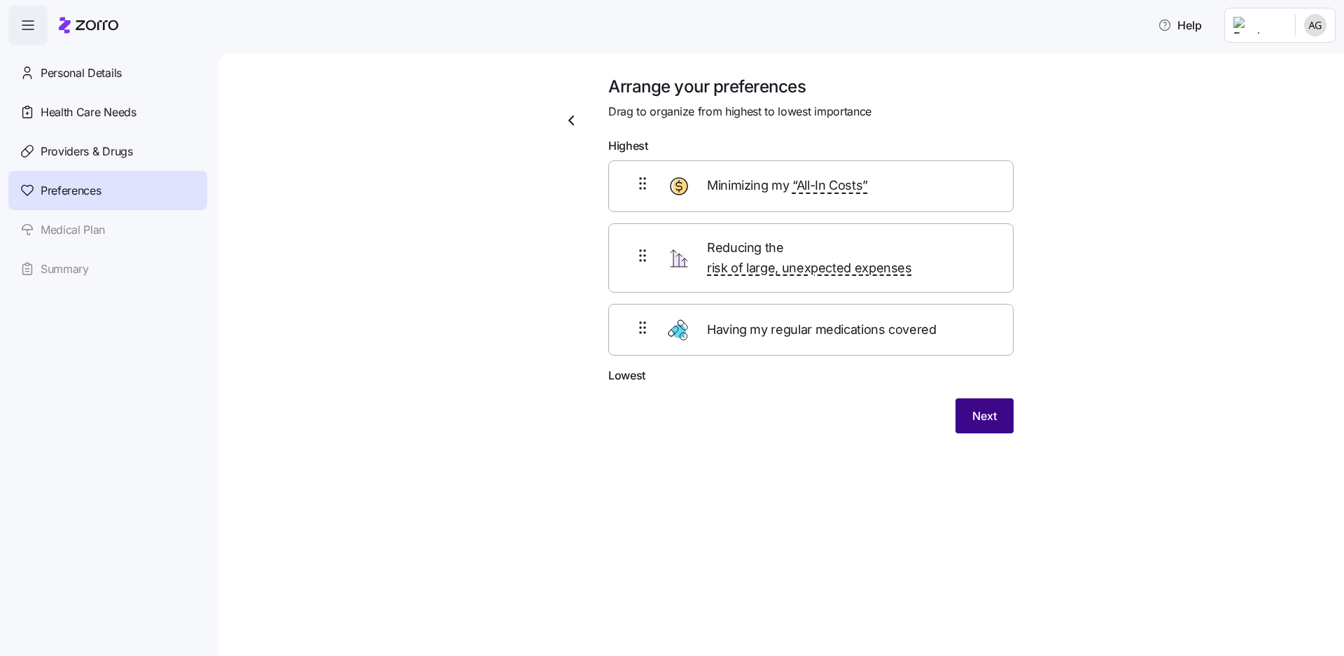
click at [955, 398] on button "Next" at bounding box center [984, 415] width 58 height 35
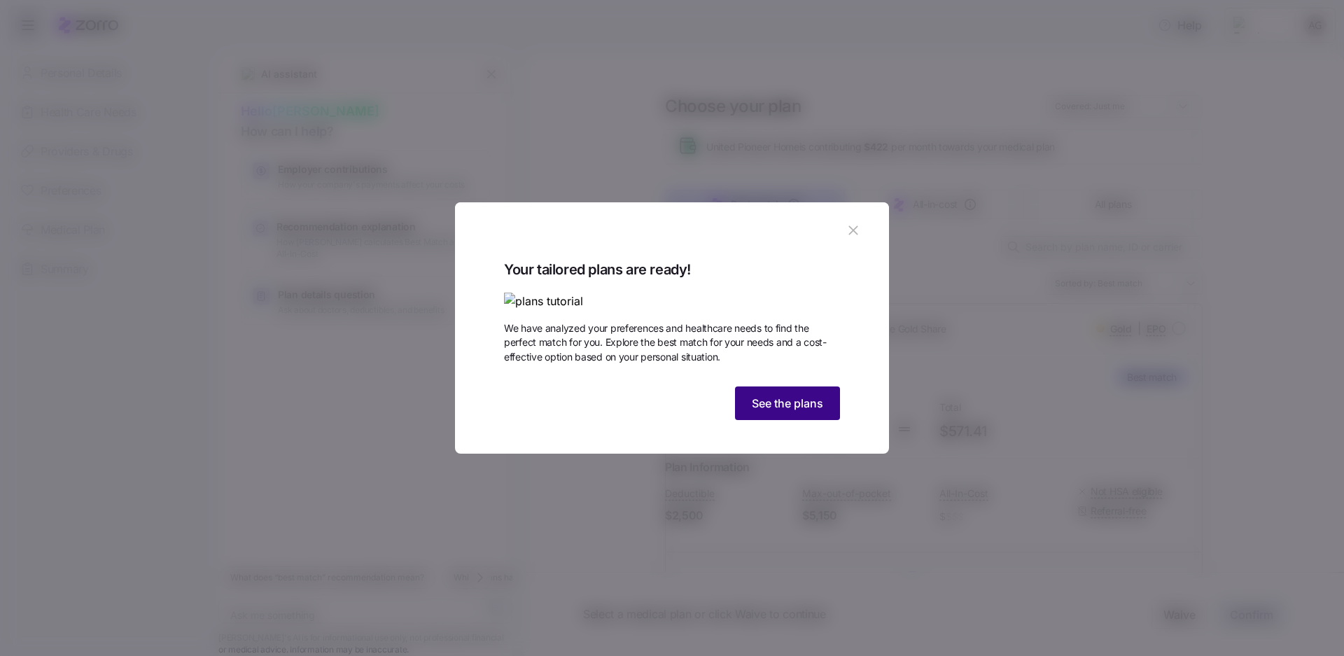
click at [759, 411] on span "See the plans" at bounding box center [787, 403] width 71 height 17
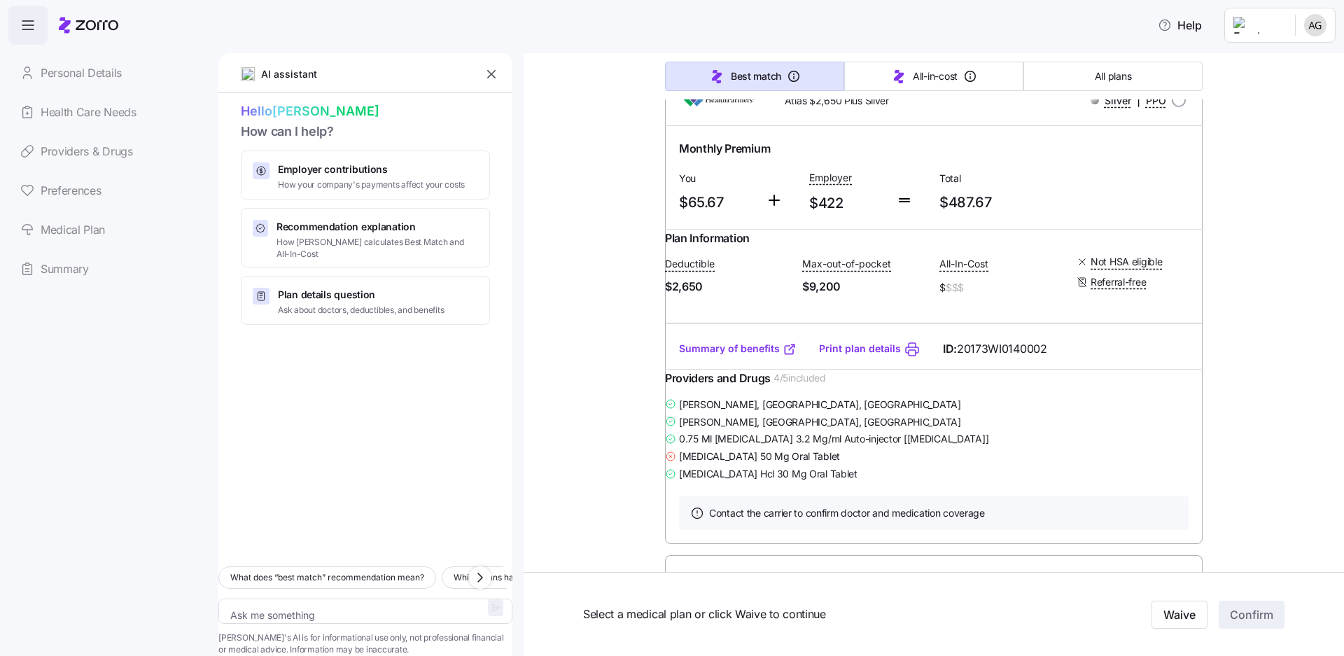
scroll to position [1260, 0]
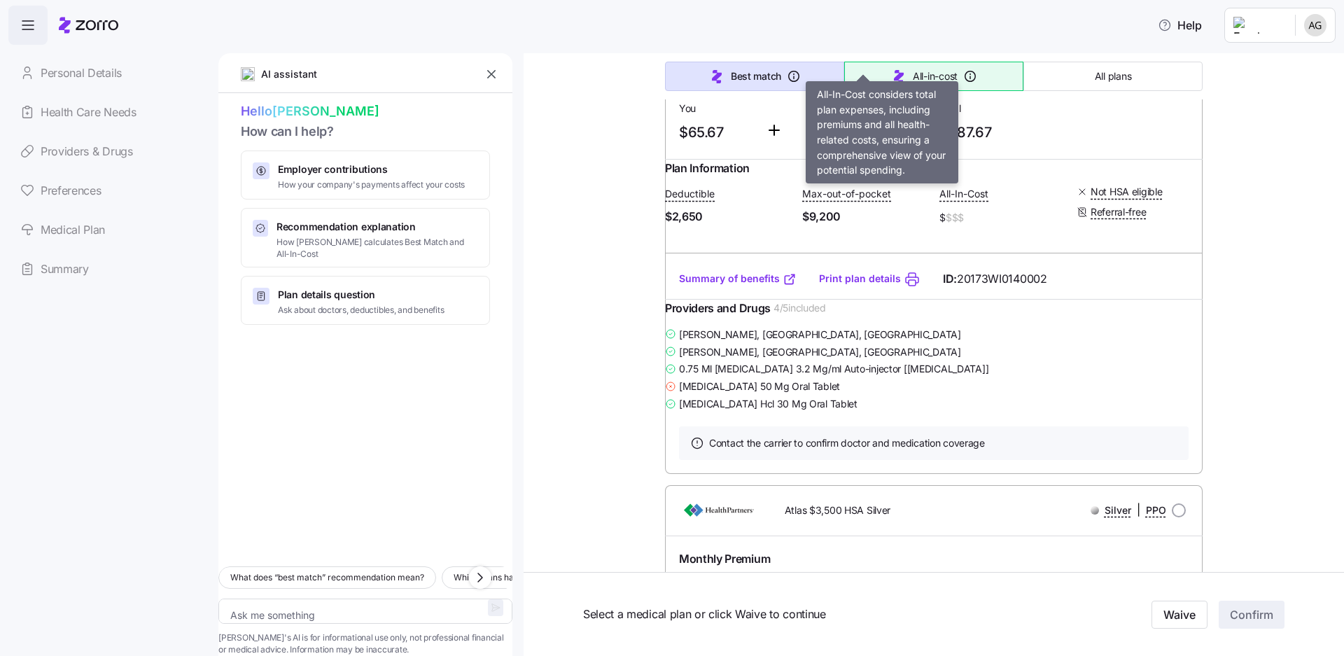
click at [912, 69] on span "All-in-cost" at bounding box center [934, 76] width 45 height 14
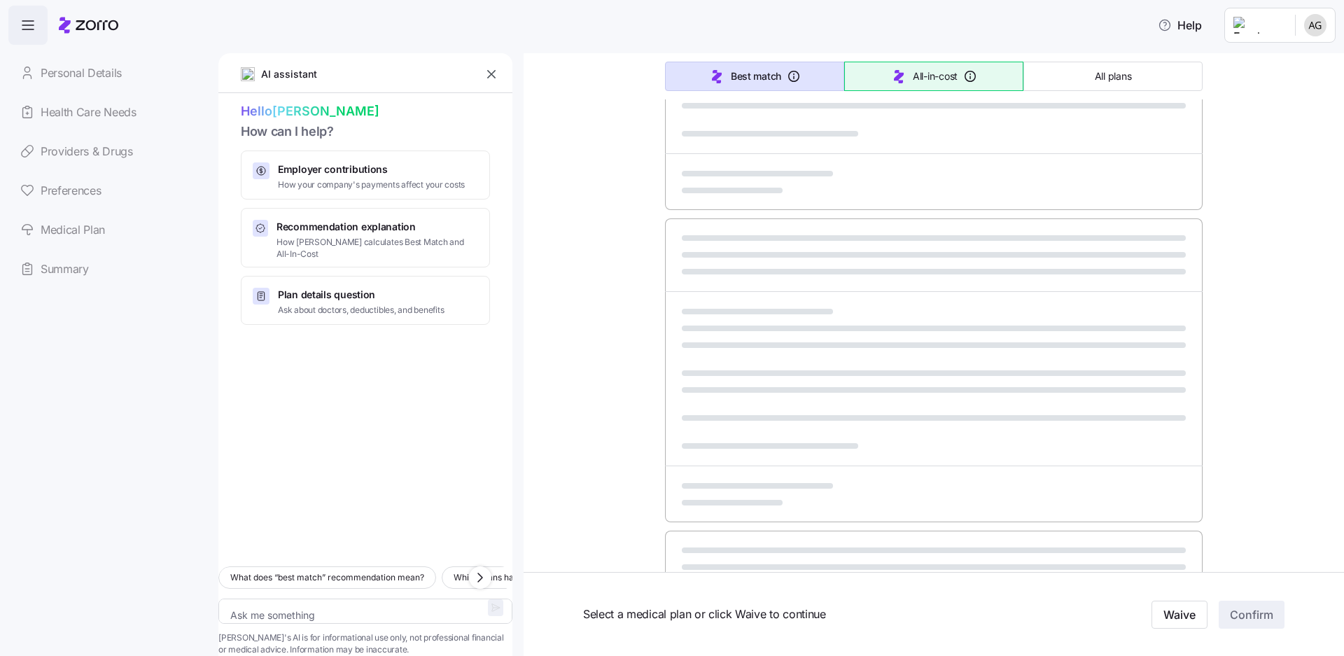
type textarea "x"
type input "Sorted by: All-in-cost"
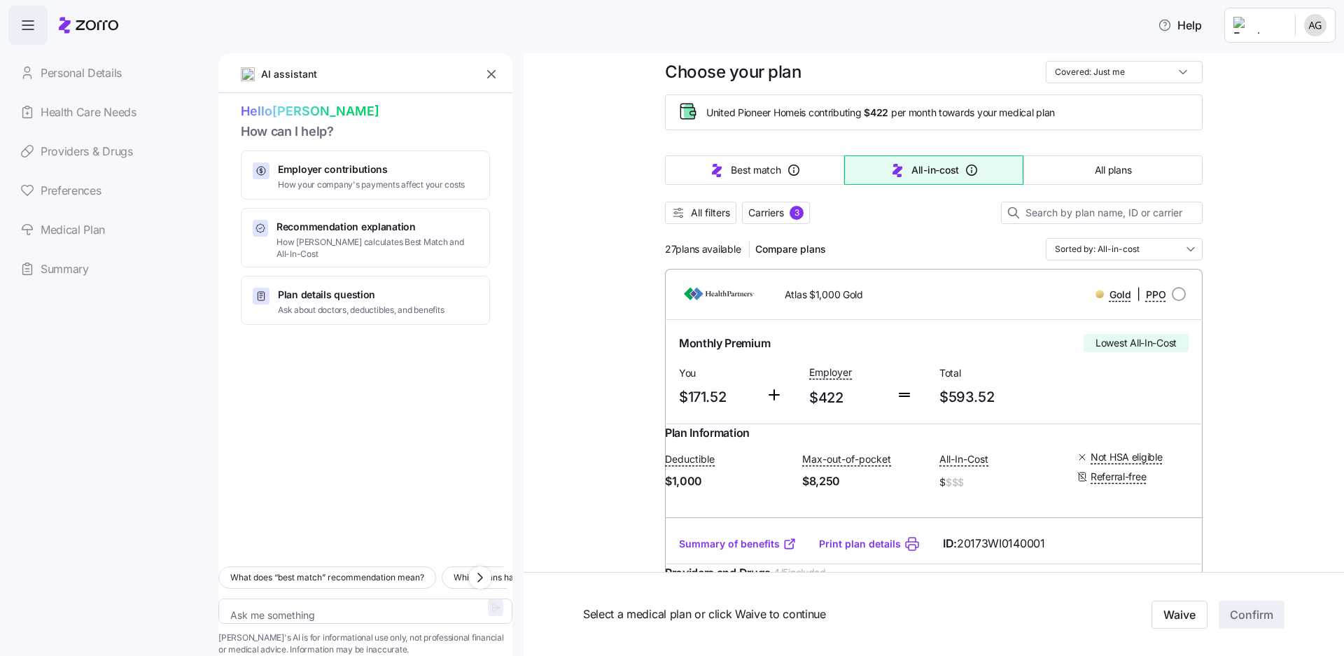
scroll to position [0, 0]
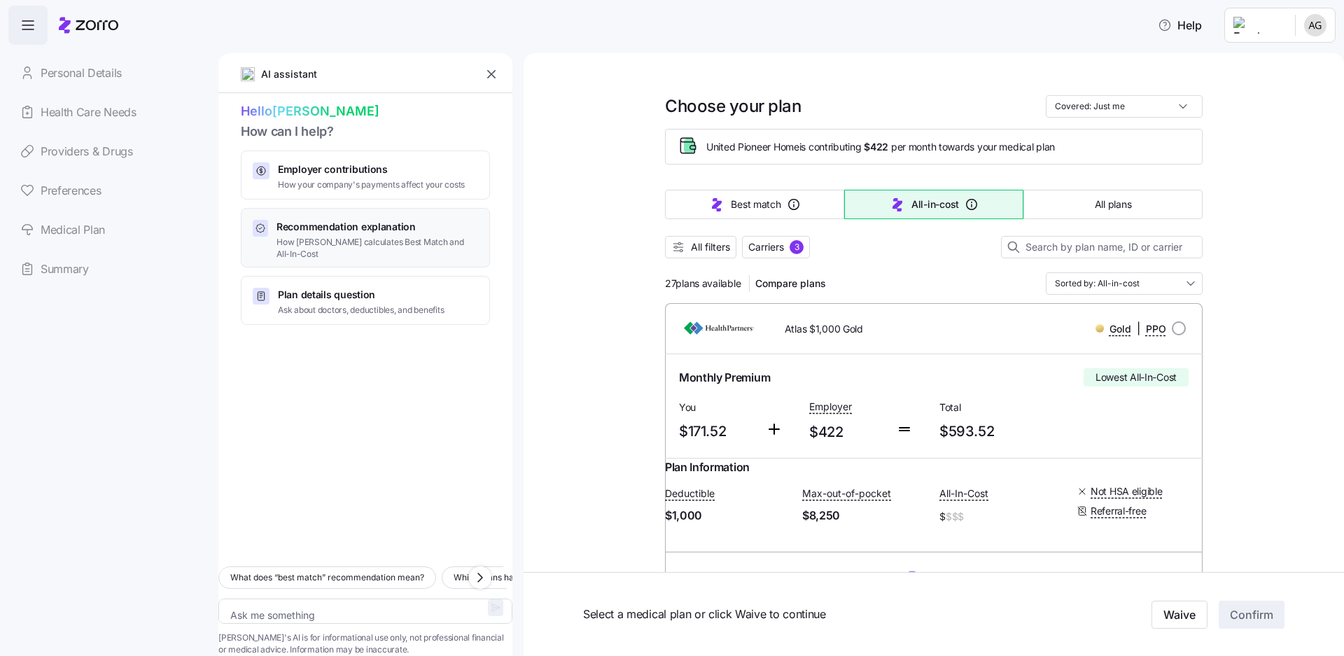
click at [326, 220] on span "Recommendation explanation" at bounding box center [377, 227] width 202 height 14
type textarea "x"
type textarea "Can you explain how [PERSON_NAME] calculates the Best Match and Lowest All-In-C…"
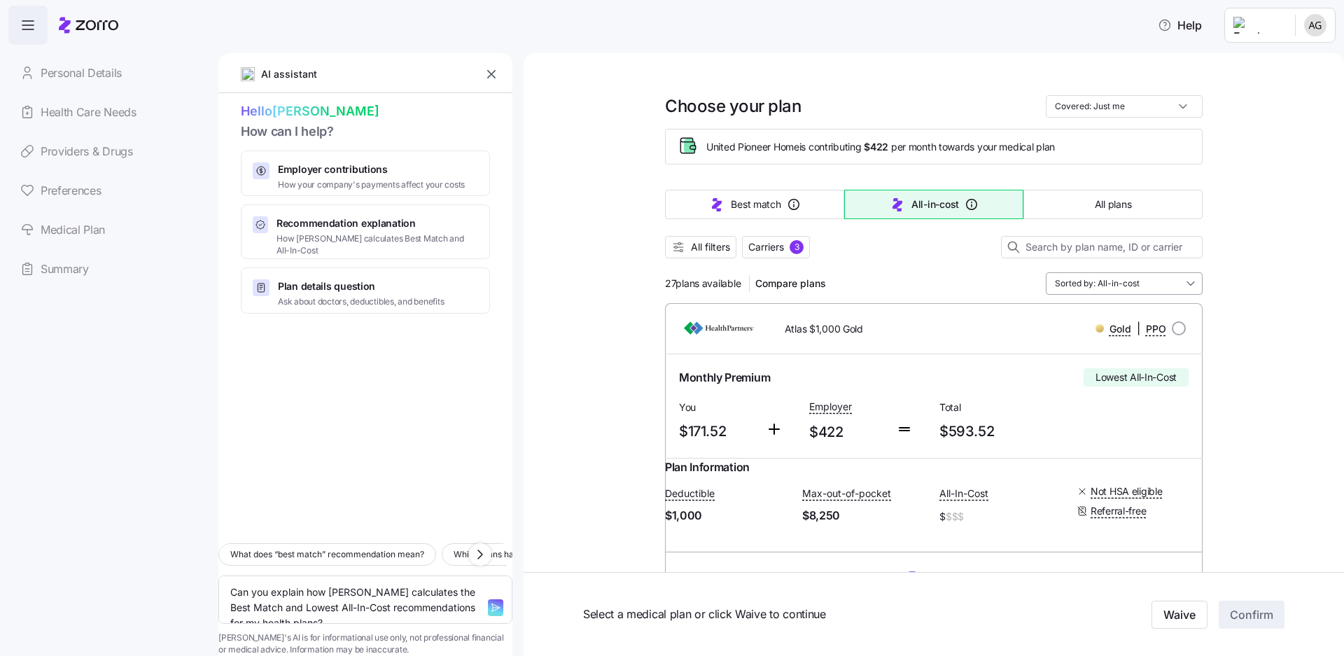
click at [1045, 272] on input "Sorted by: All-in-cost" at bounding box center [1123, 283] width 157 height 22
click at [994, 313] on div "Deductible" at bounding box center [1005, 325] width 106 height 24
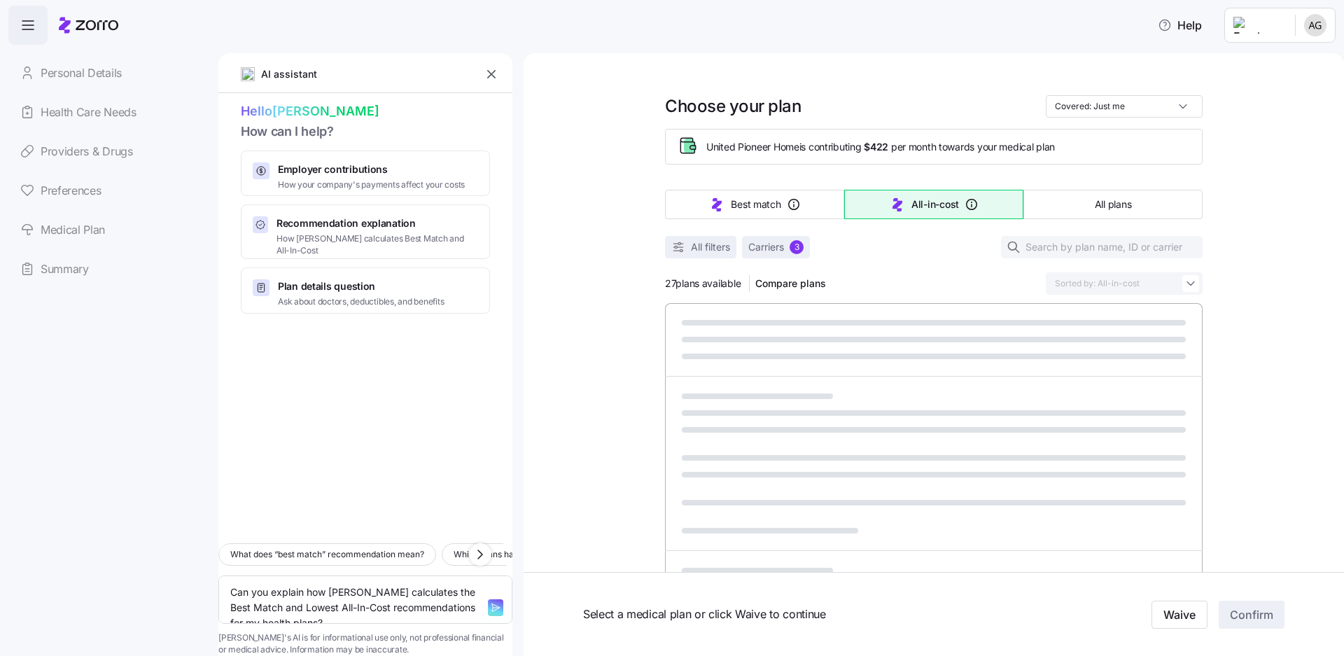
type textarea "x"
type input "Sorted by: Deductible"
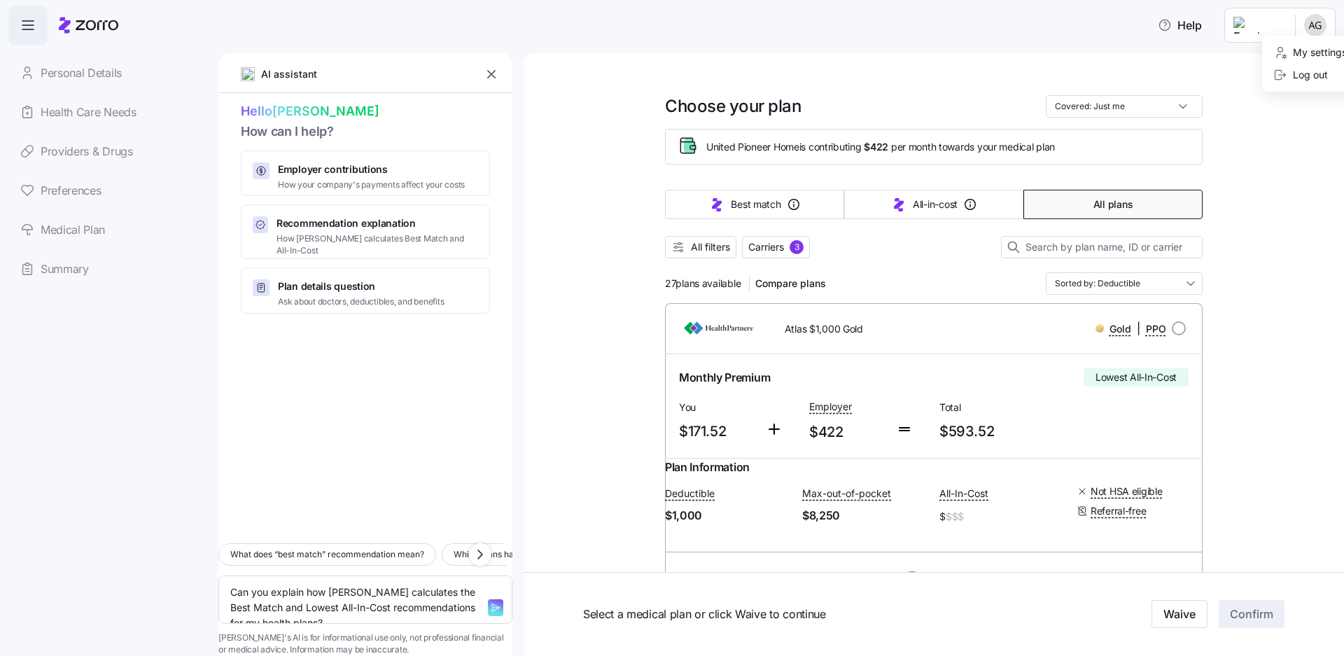
click at [1316, 19] on html "Help Personal Details Health Care Needs Providers & Drugs Preferences Medical P…" at bounding box center [672, 323] width 1344 height 647
click at [1297, 19] on html "Help Personal Details Health Care Needs Providers & Drugs Preferences Medical P…" at bounding box center [672, 323] width 1344 height 647
click at [66, 59] on link "Personal Details" at bounding box center [107, 72] width 199 height 39
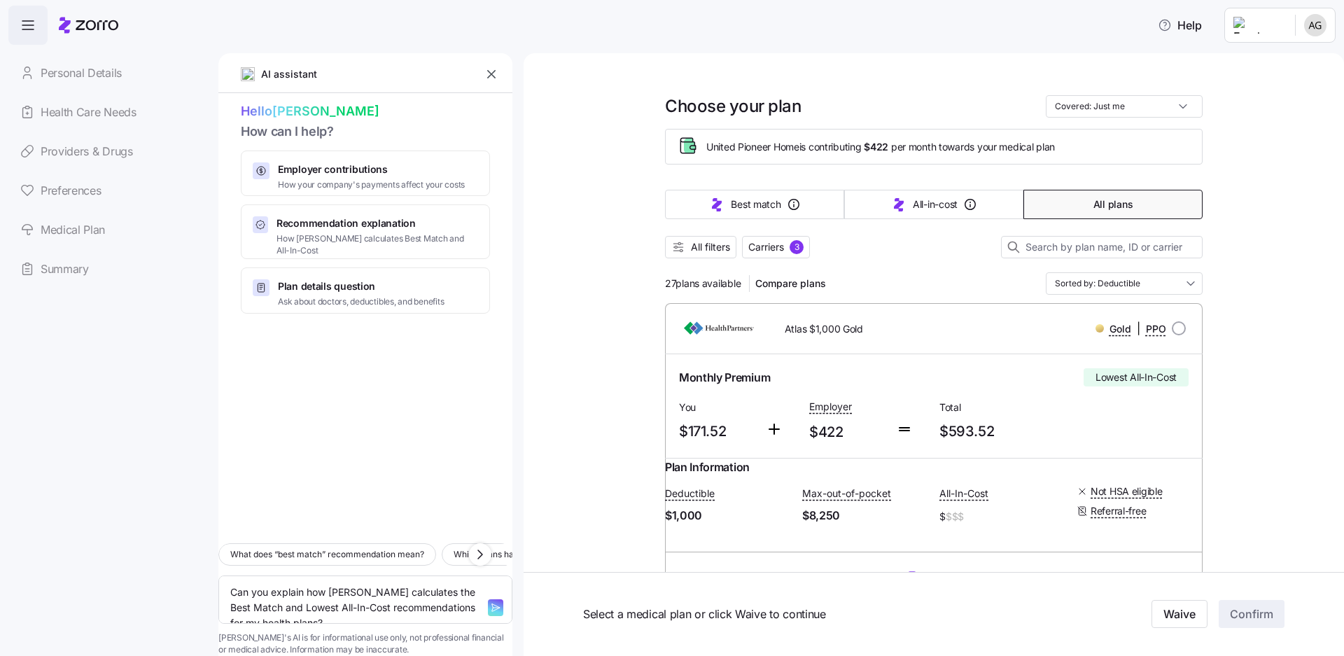
type textarea "x"
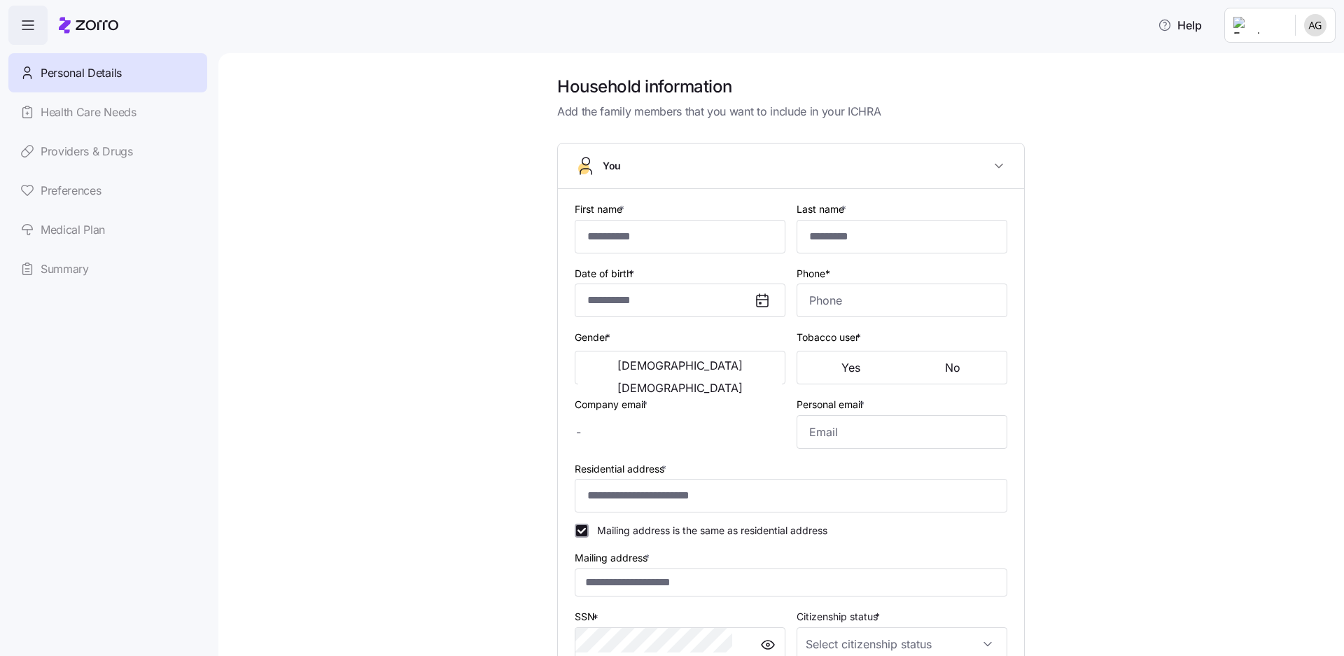
type input "******"
type input "**********"
type input "[EMAIL_ADDRESS][DOMAIN_NAME]"
type input "**********"
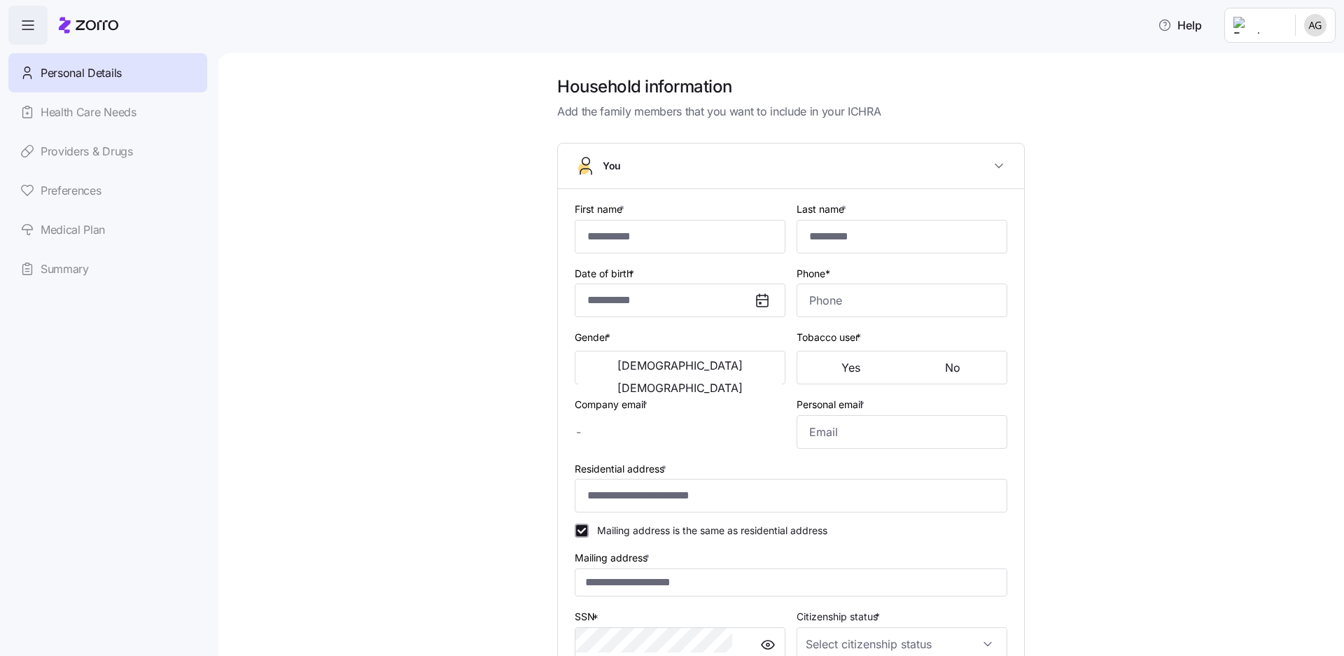
checkbox input "true"
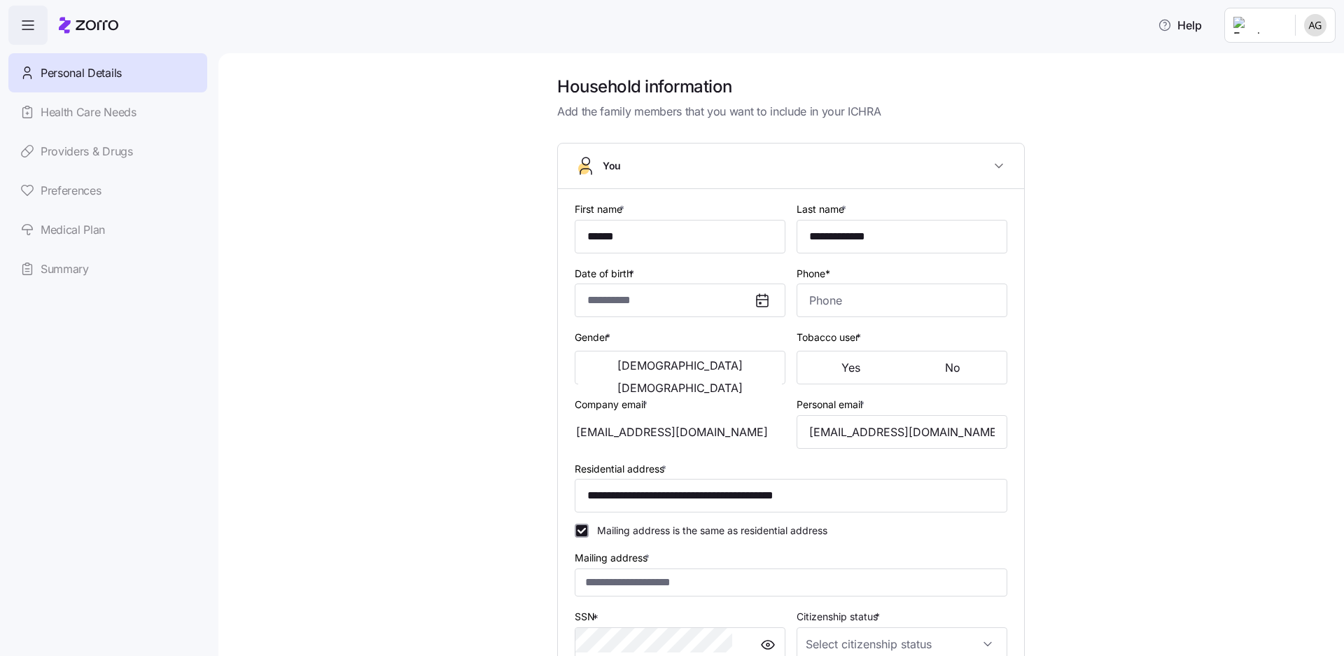
type input "**********"
type input "[PHONE_NUMBER]"
type input "[DEMOGRAPHIC_DATA] citizen"
type input "Married"
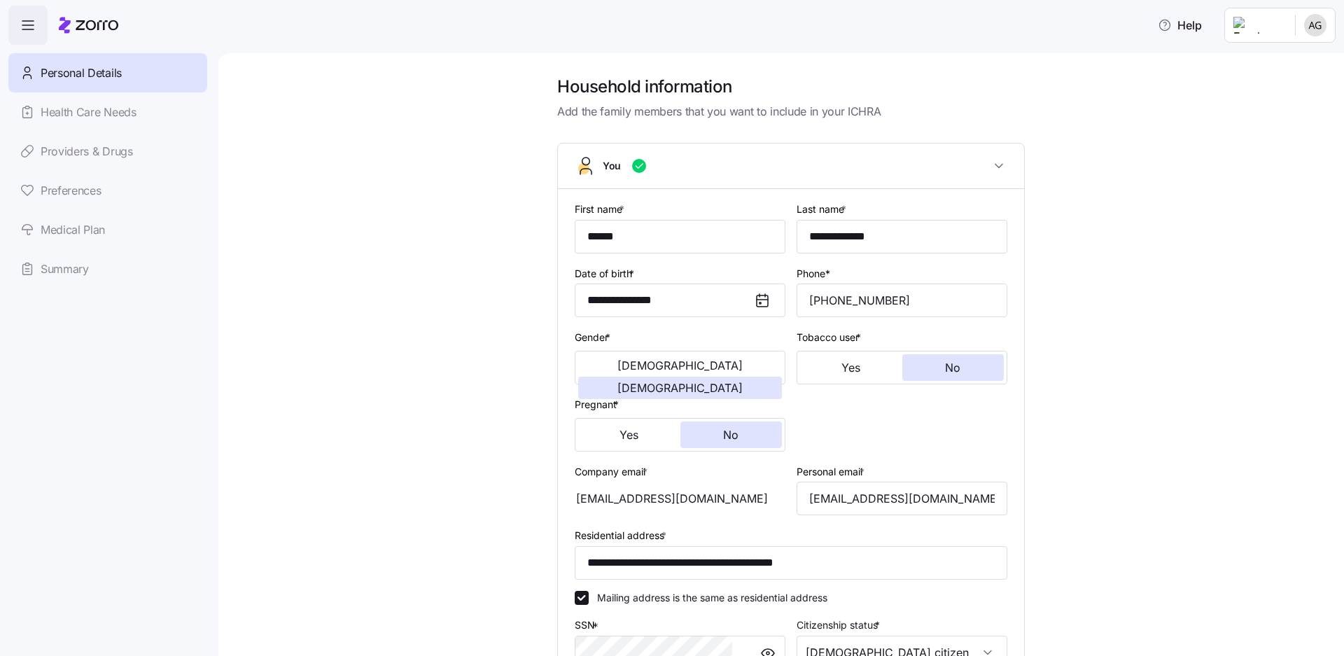
click at [55, 92] on link "Health Care Needs" at bounding box center [107, 111] width 199 height 39
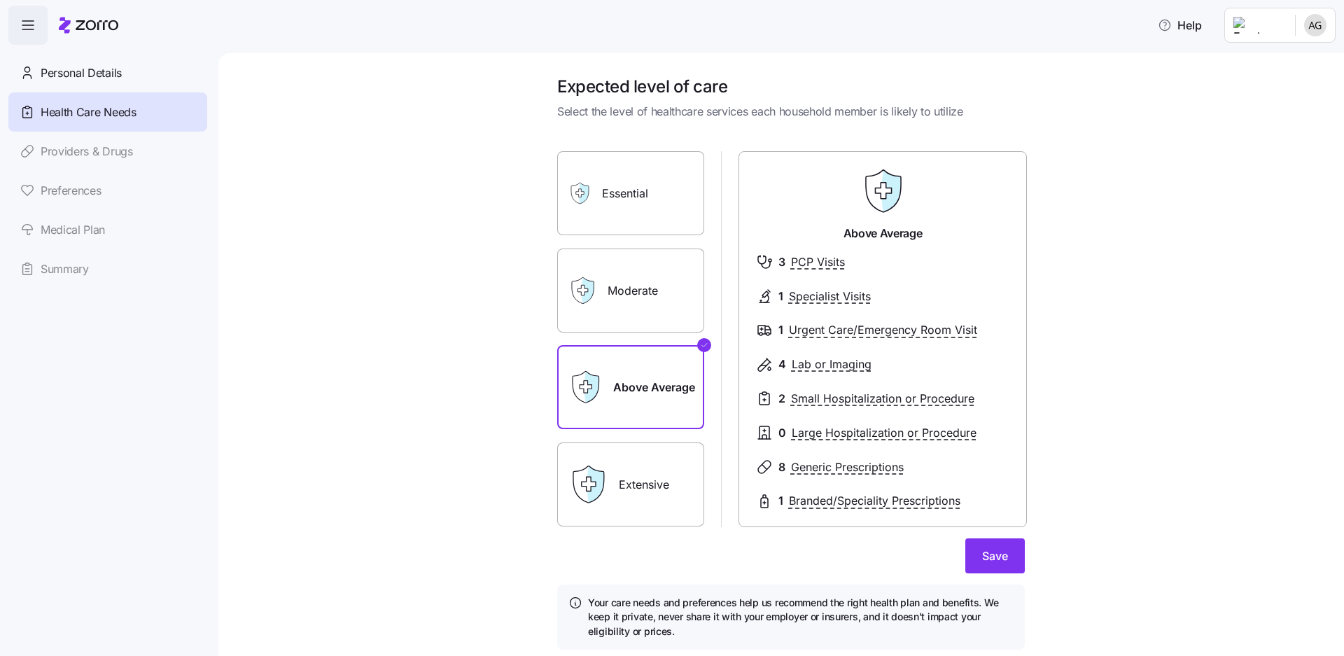
click at [52, 132] on link "Providers & Drugs" at bounding box center [107, 151] width 199 height 39
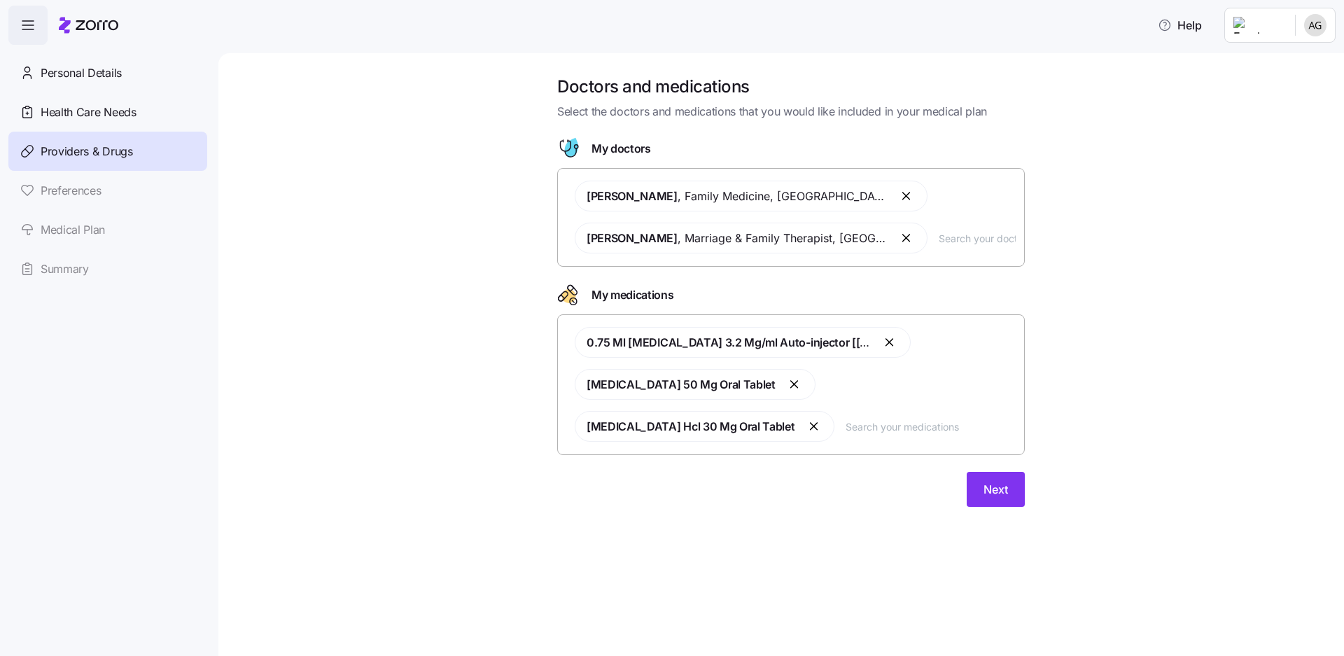
click at [60, 171] on link "Preferences" at bounding box center [107, 190] width 199 height 39
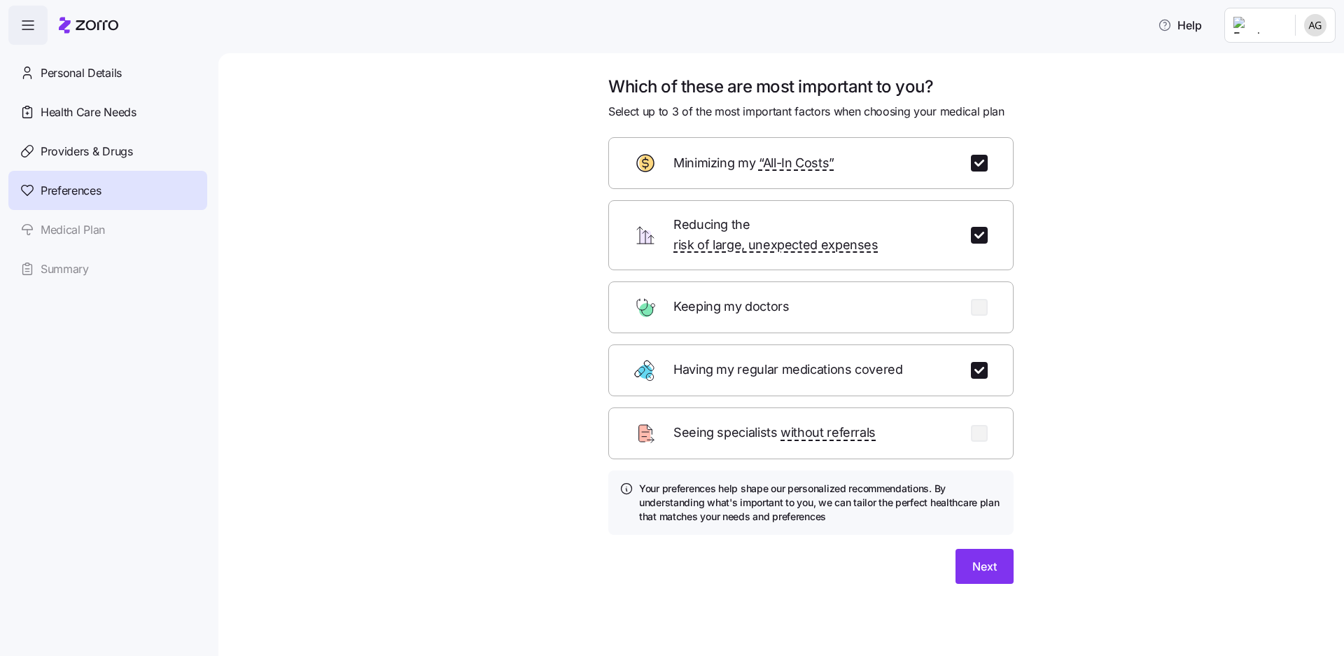
click at [66, 210] on link "Medical Plan" at bounding box center [107, 229] width 199 height 39
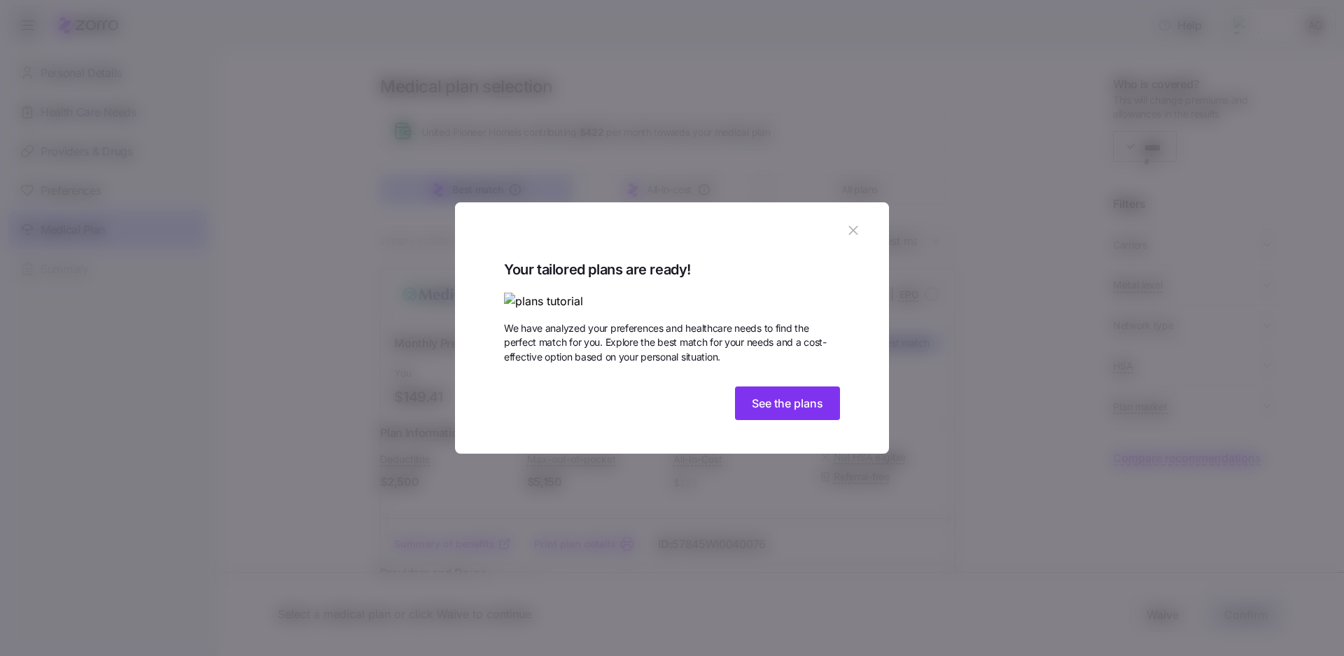
click at [845, 223] on icon "button" at bounding box center [852, 230] width 15 height 15
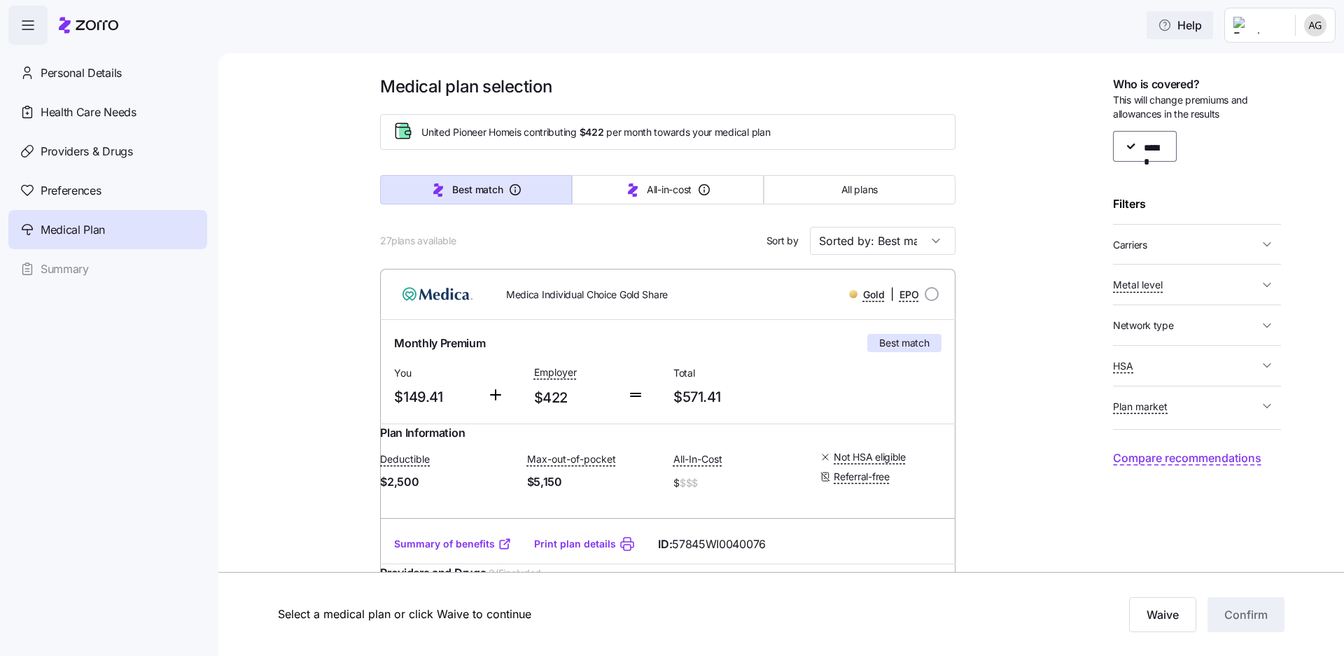
click at [1171, 18] on icon "button" at bounding box center [1164, 25] width 14 height 14
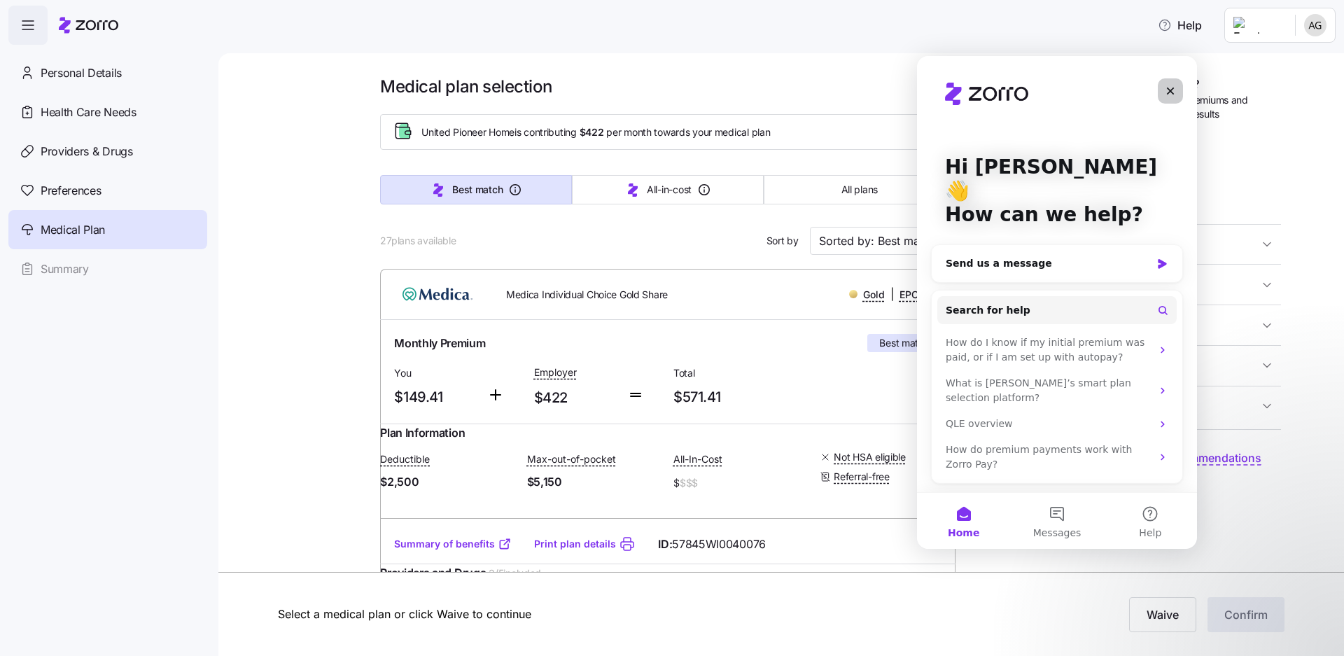
click at [1170, 91] on icon "Close" at bounding box center [1170, 91] width 8 height 8
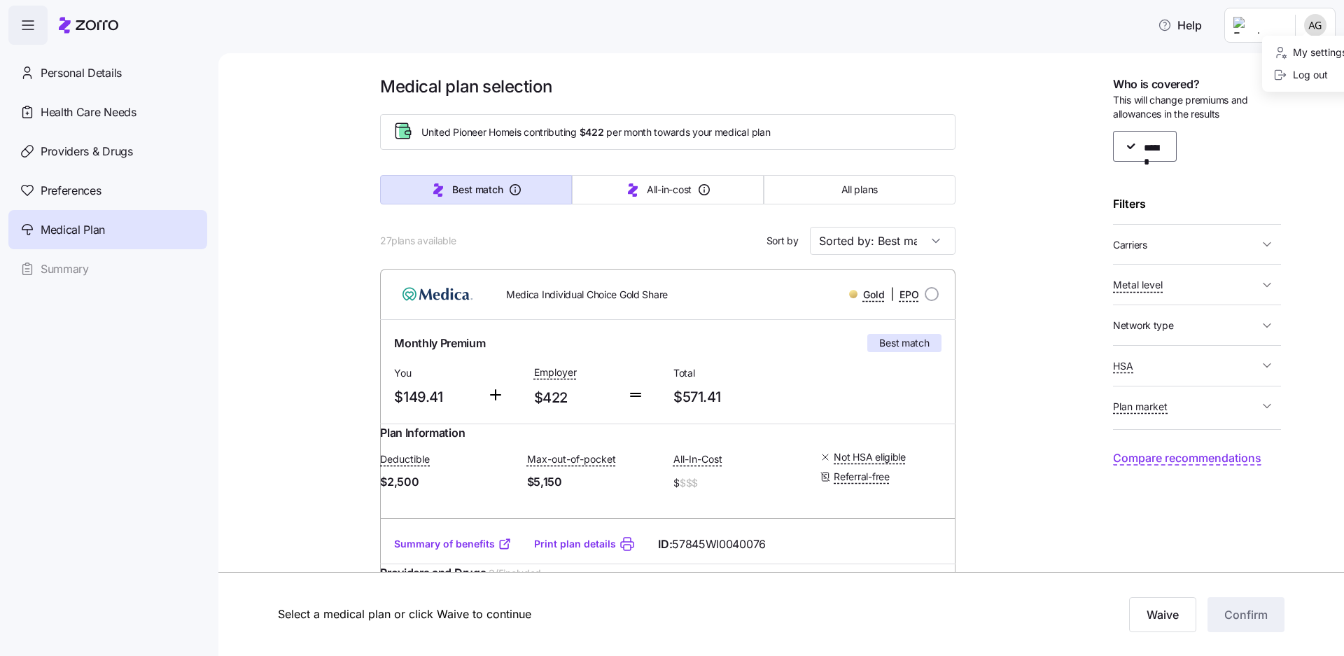
click at [1327, 21] on html "Help Personal Details Health Care Needs Providers & Drugs Preferences Medical P…" at bounding box center [672, 323] width 1344 height 647
click at [632, 152] on html "Help Personal Details Health Care Needs Providers & Drugs Preferences Medical P…" at bounding box center [672, 323] width 1344 height 647
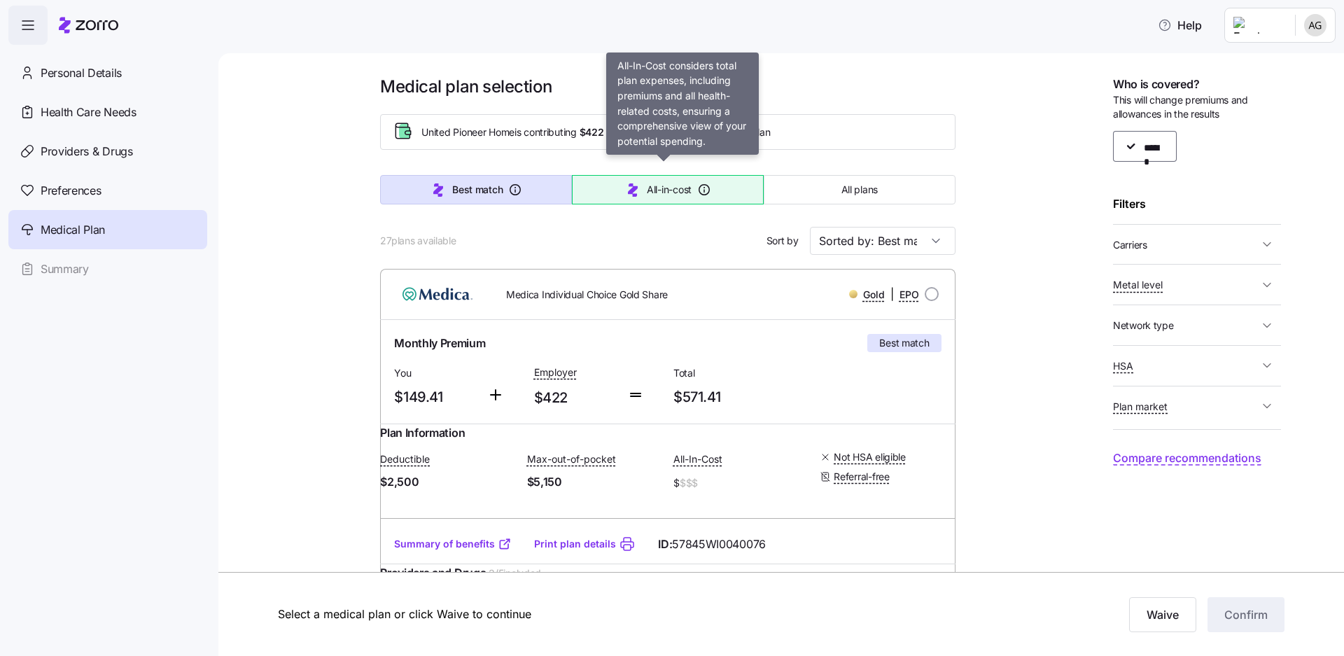
click at [632, 183] on icon "button" at bounding box center [633, 189] width 10 height 13
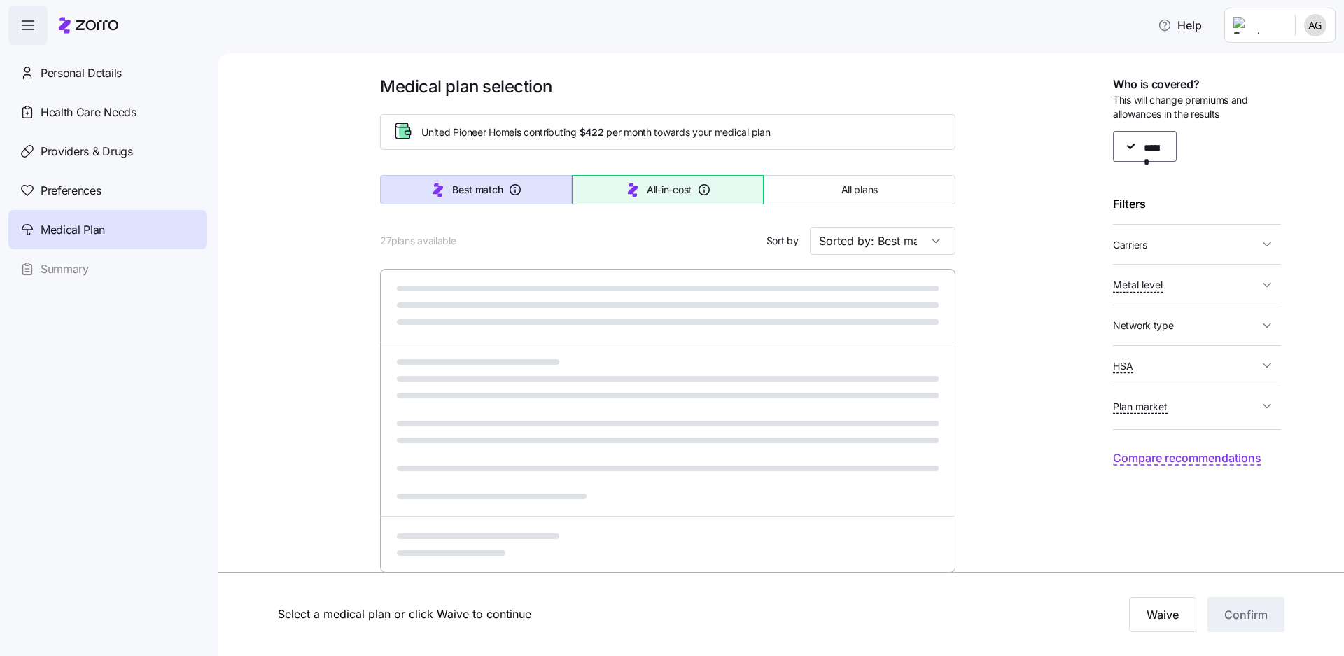
type input "Sorted by: All-in-cost"
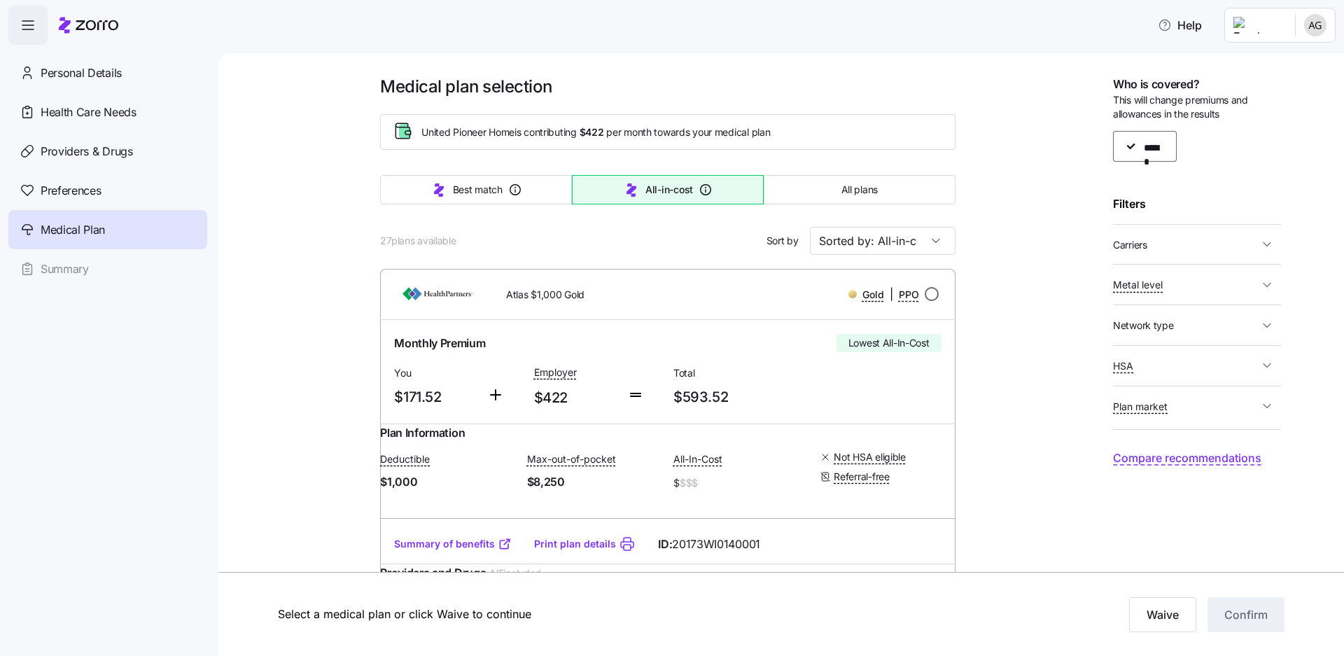
click at [924, 287] on input "radio" at bounding box center [931, 294] width 14 height 14
radio input "true"
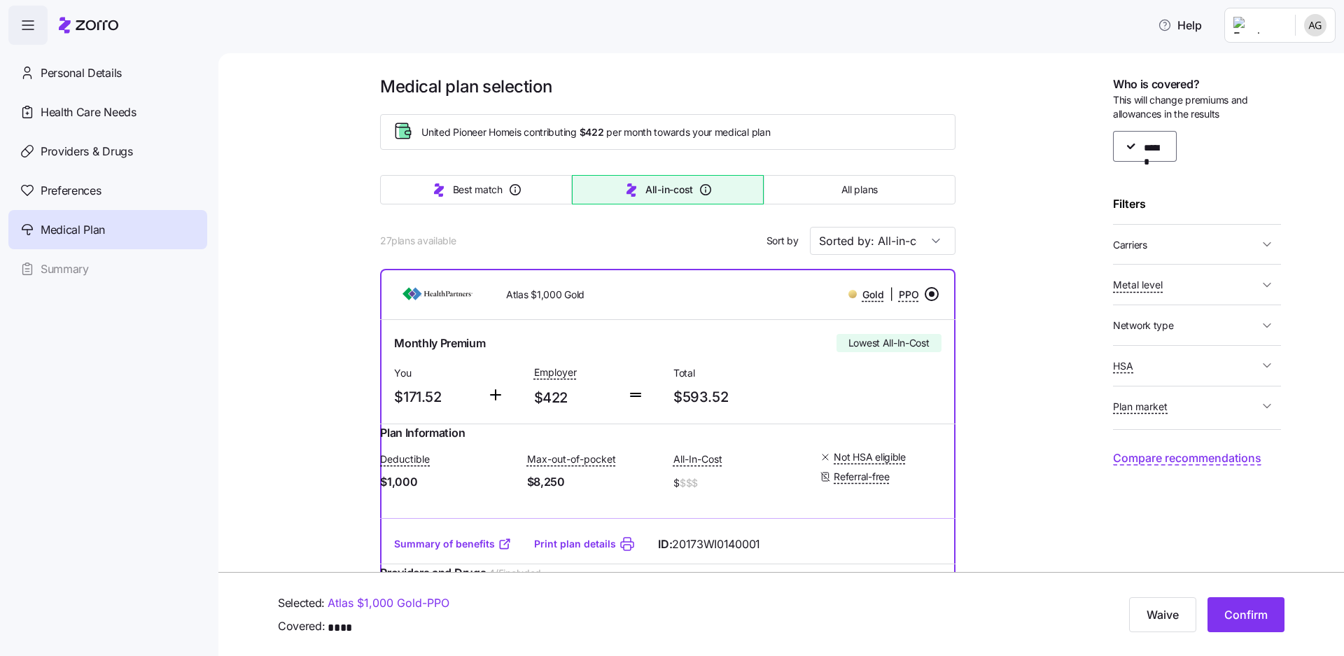
click at [924, 287] on input "radio" at bounding box center [931, 294] width 14 height 14
click at [603, 537] on link "Print plan details" at bounding box center [575, 544] width 82 height 14
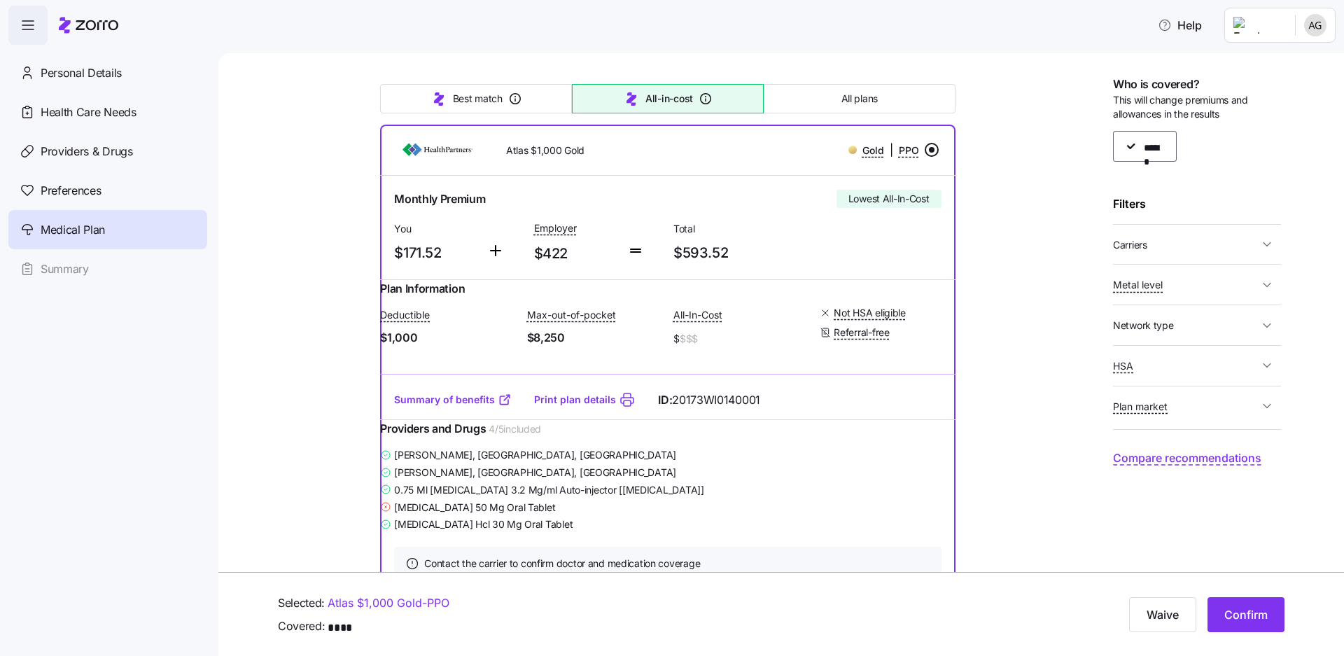
scroll to position [560, 0]
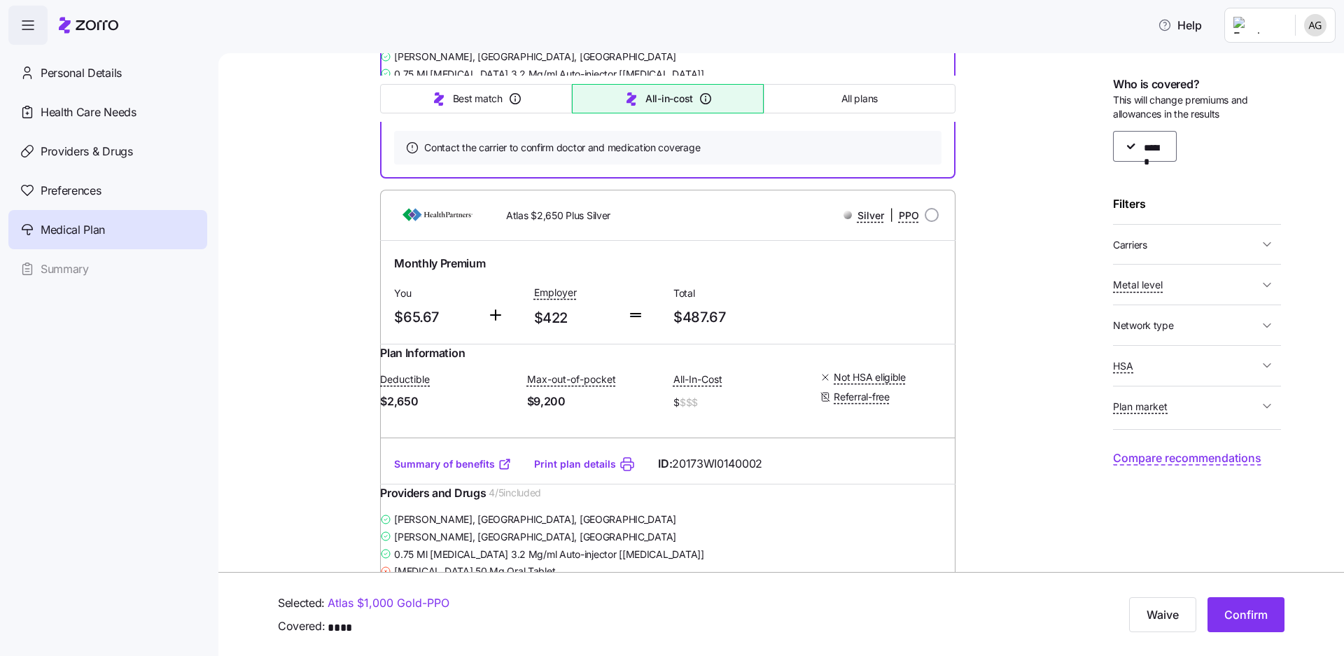
click at [20, 22] on icon "button" at bounding box center [28, 25] width 17 height 17
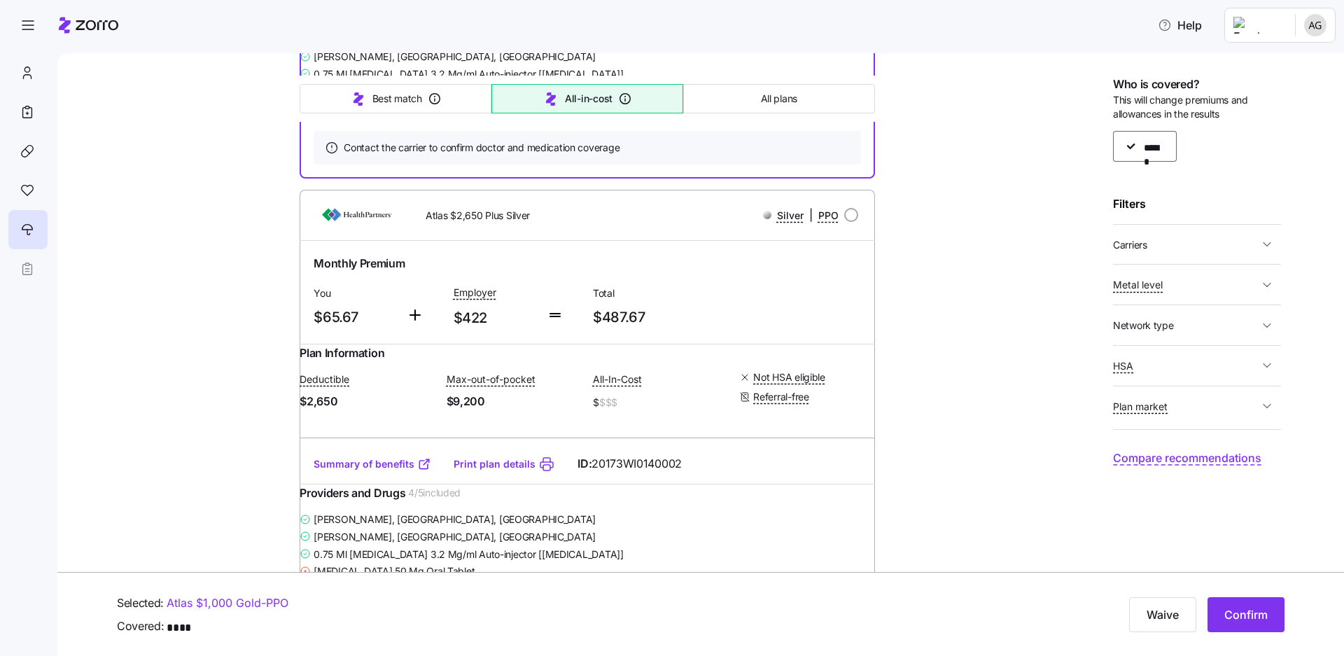
click at [20, 22] on icon "button" at bounding box center [28, 25] width 17 height 17
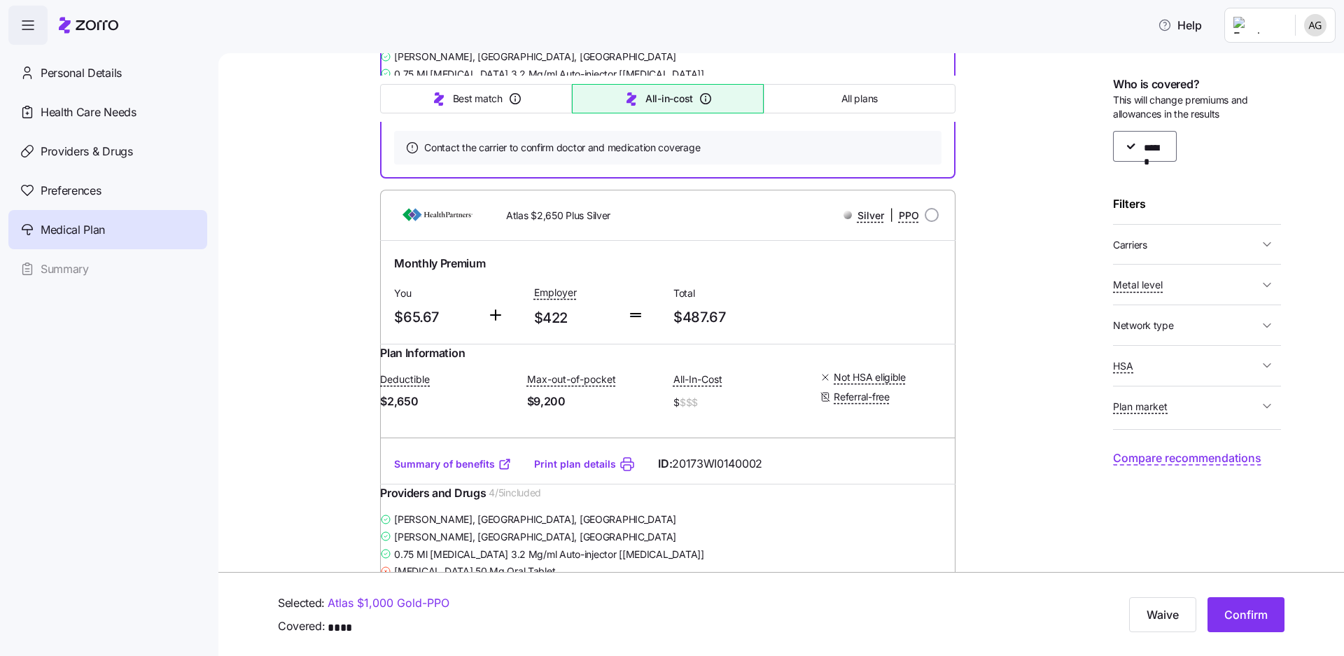
click at [20, 22] on icon "button" at bounding box center [28, 25] width 17 height 17
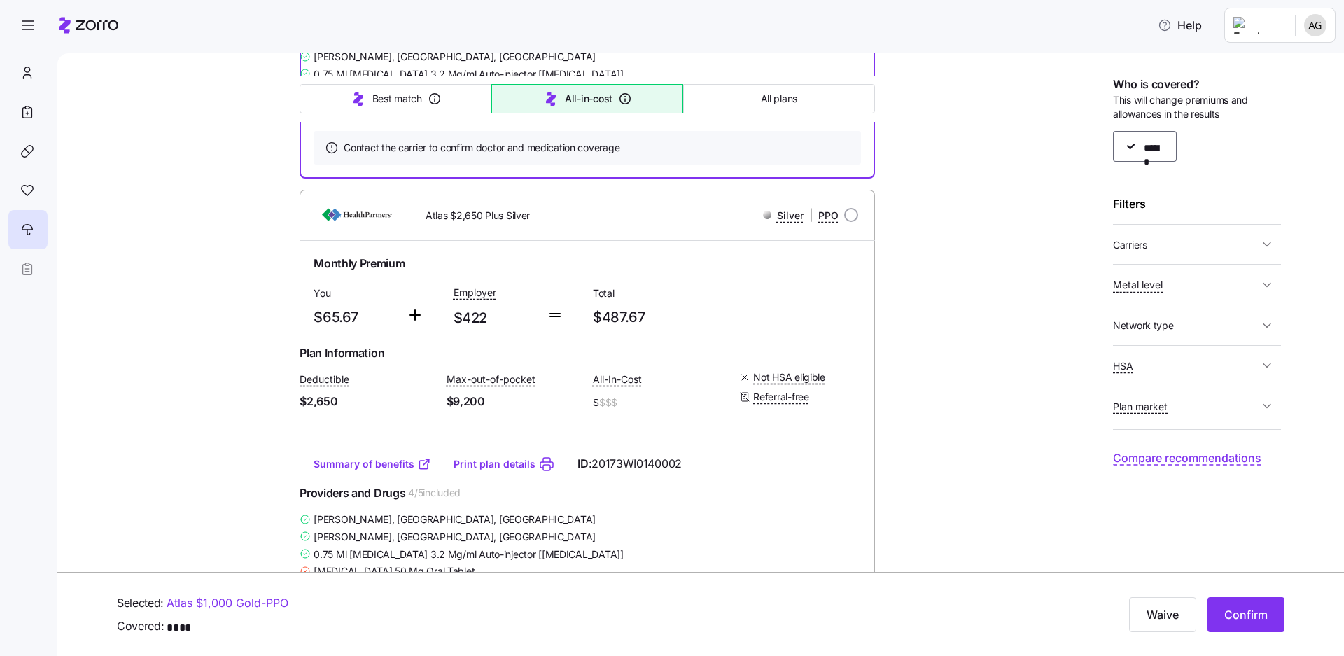
click at [71, 17] on icon at bounding box center [88, 25] width 59 height 17
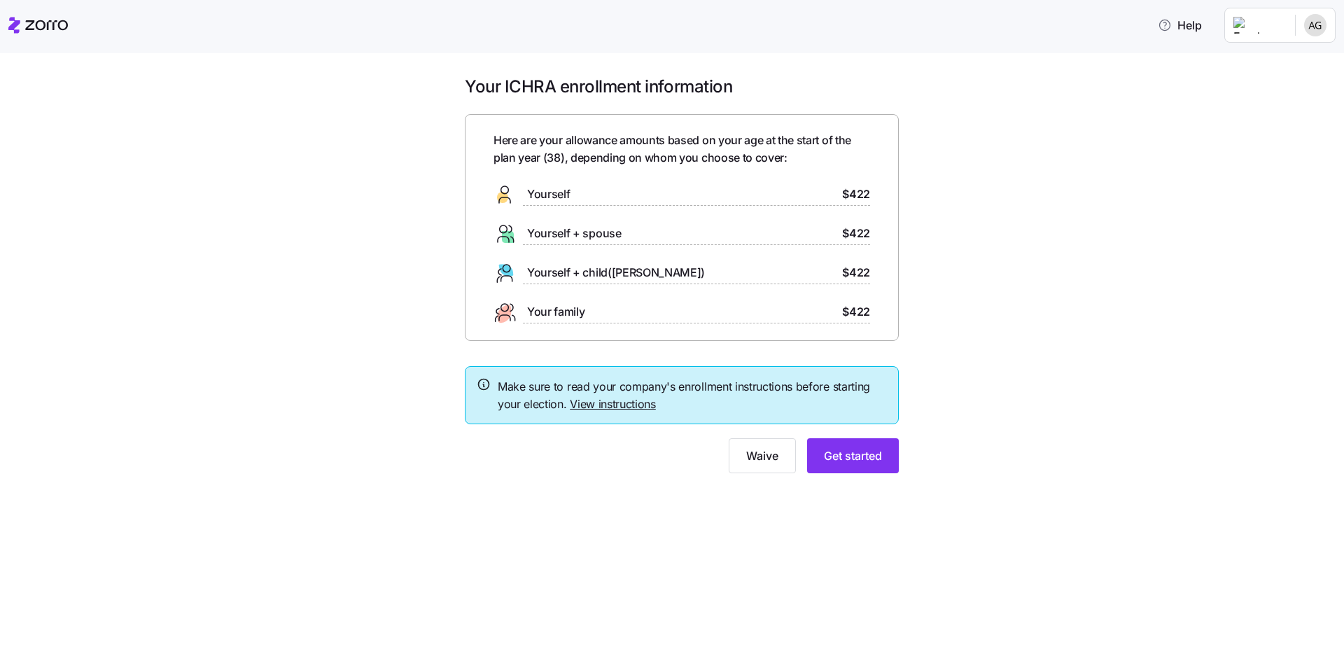
click at [645, 397] on link "View instructions" at bounding box center [613, 404] width 86 height 14
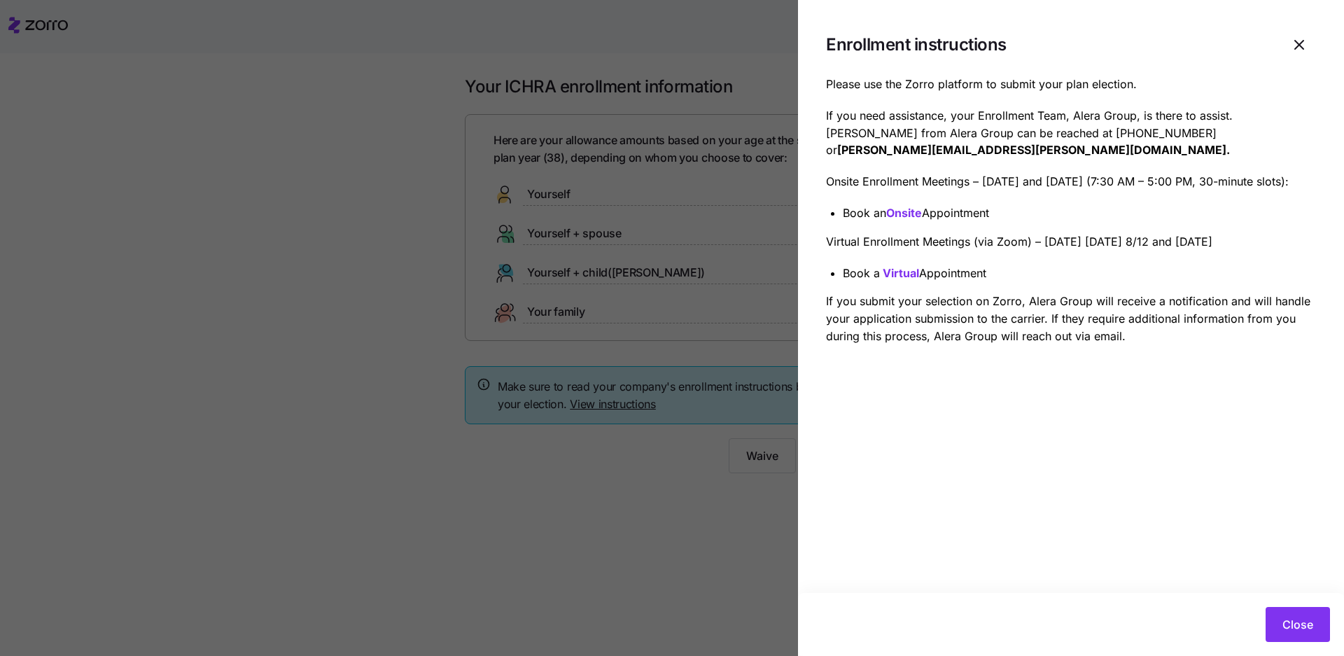
click at [922, 206] on strong "Onsite" at bounding box center [904, 213] width 36 height 14
click at [919, 266] on strong "Virtual" at bounding box center [900, 273] width 36 height 14
click at [1307, 36] on icon "button" at bounding box center [1298, 44] width 17 height 17
